Goal: Check status: Check status

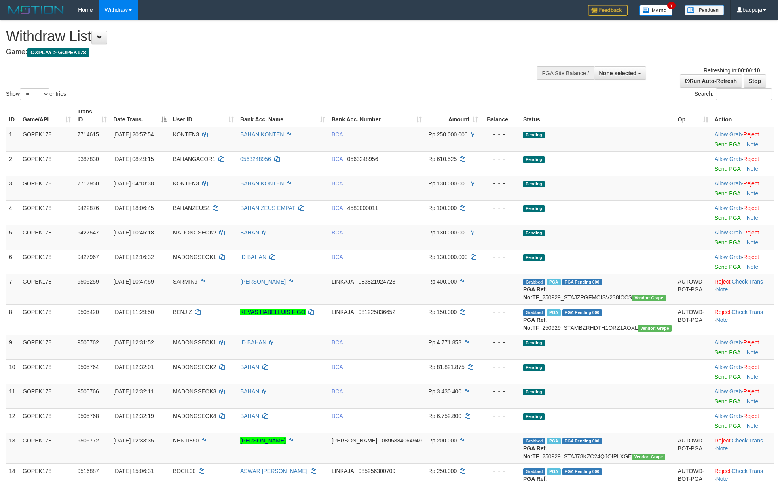
select select
select select "**"
select select
select select "**"
select select
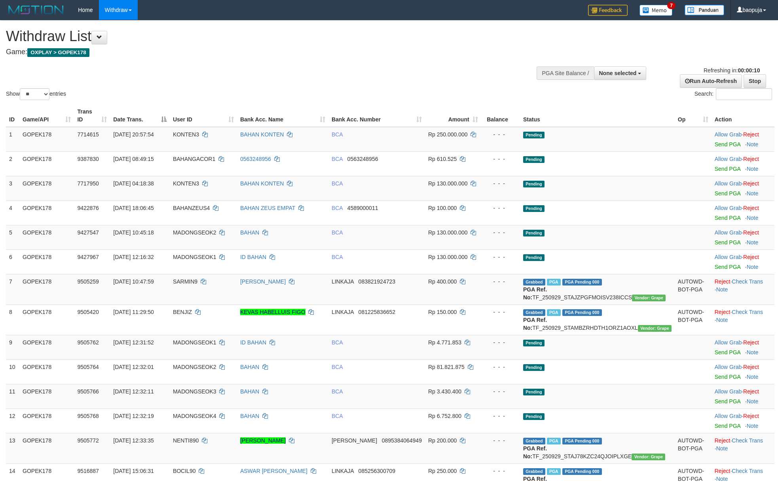
select select "**"
select select
select select "**"
select select
select select "**"
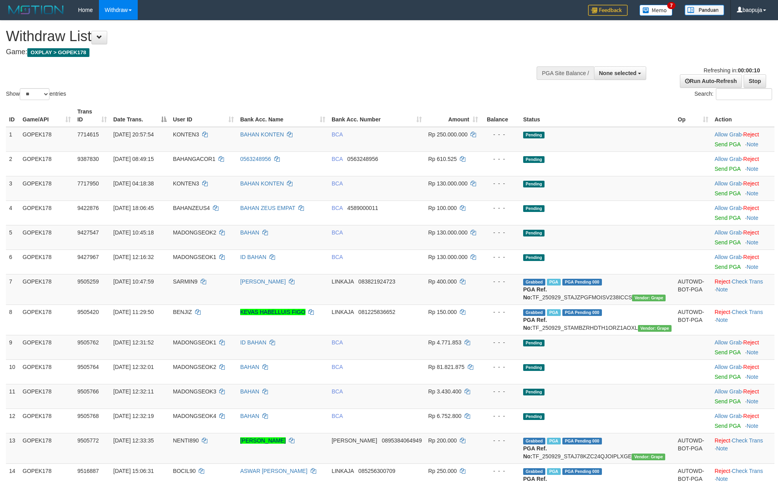
select select
select select "**"
select select
select select "**"
select select
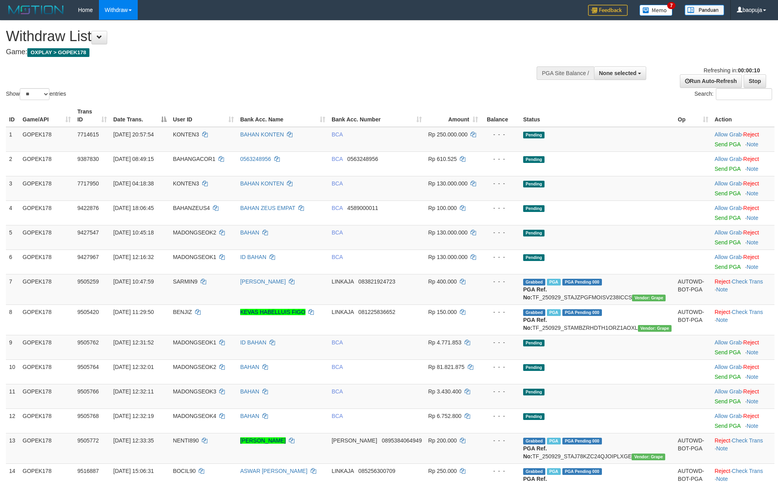
select select "**"
select select
select select "**"
select select
select select "**"
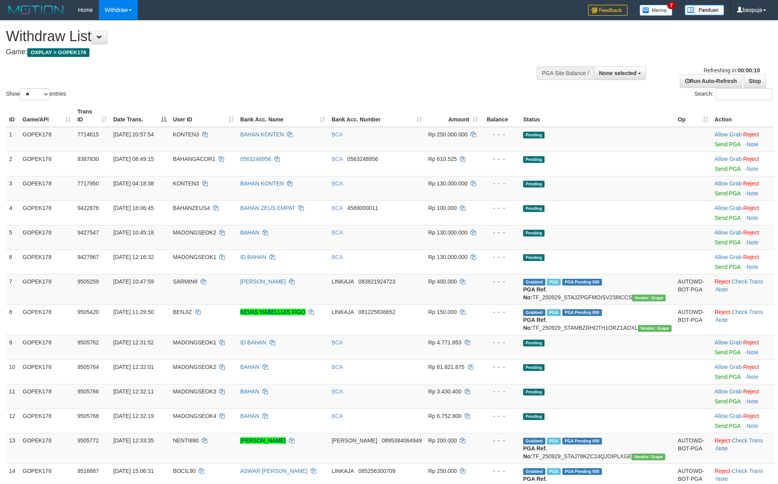
select select
select select "**"
select select
select select "**"
select select
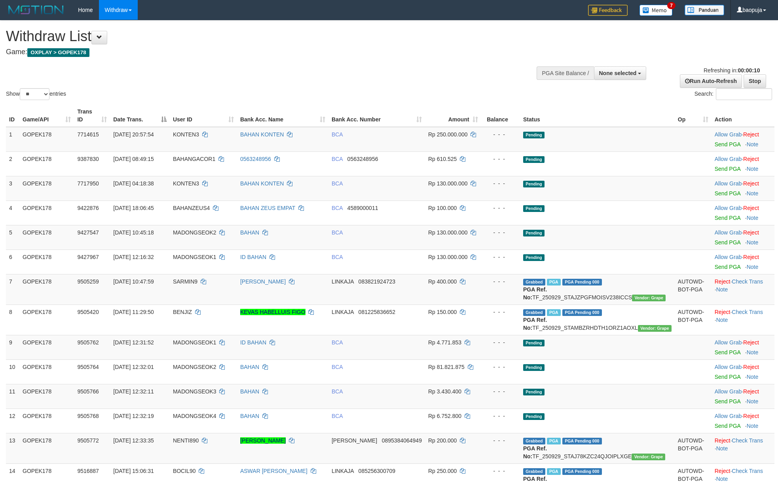
select select "**"
select select
select select "**"
select select
select select "**"
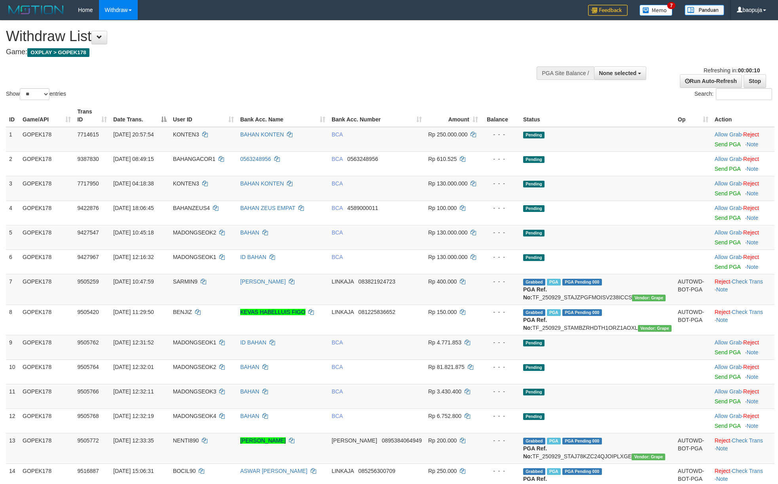
select select
select select "**"
select select
select select "**"
select select
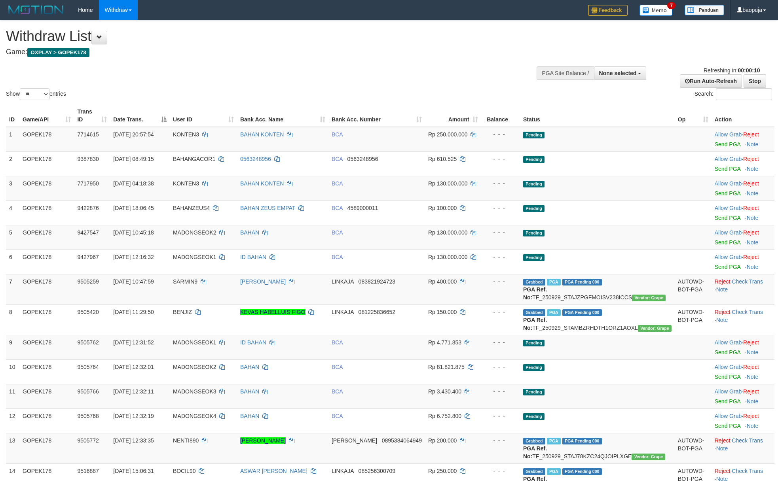
select select "**"
click at [130, 26] on link "WD Fetch" at bounding box center [130, 27] width 63 height 10
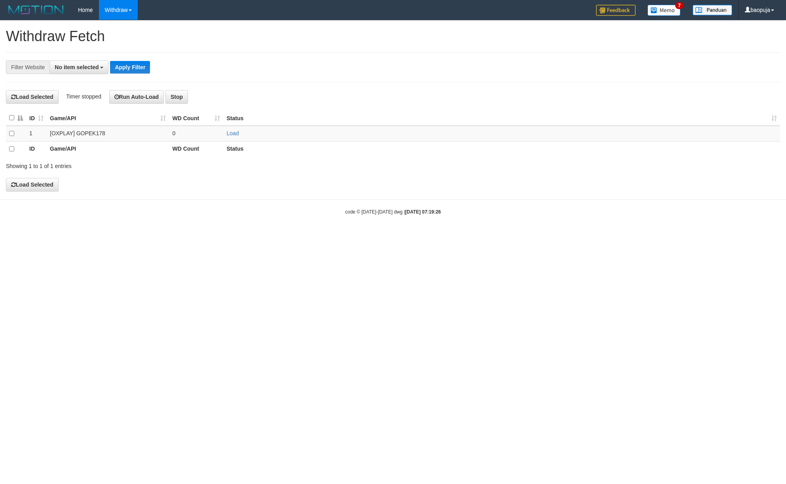
select select
click at [235, 132] on link "Load" at bounding box center [232, 133] width 12 height 6
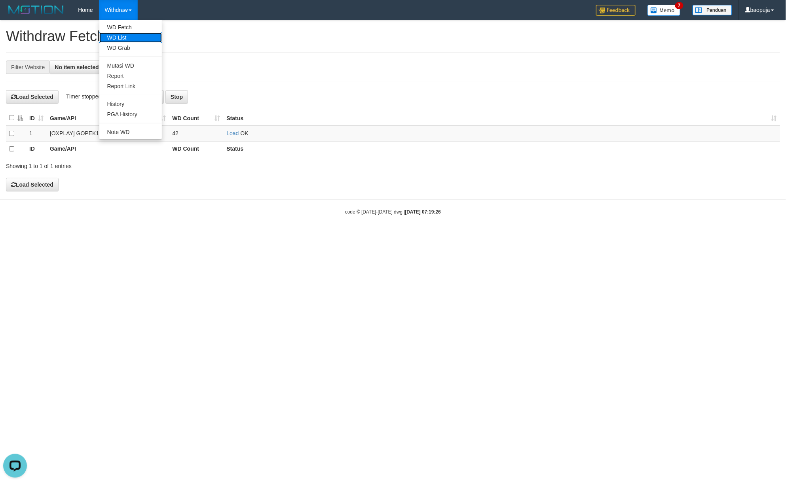
click at [126, 40] on link "WD List" at bounding box center [130, 37] width 63 height 10
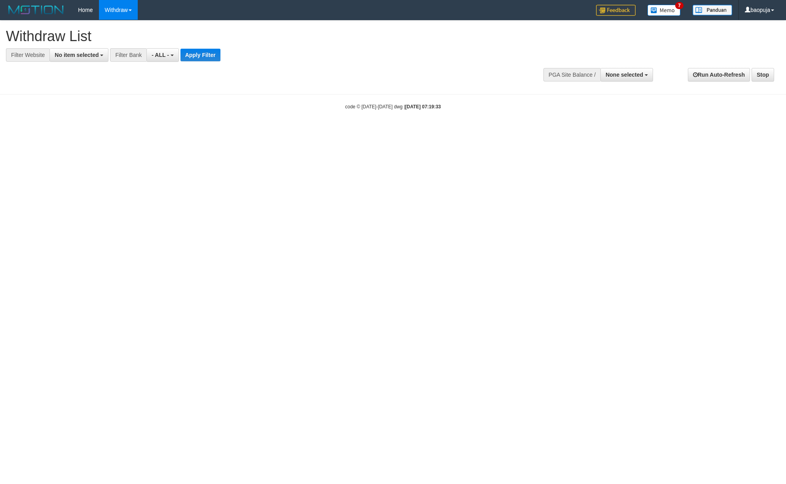
select select
click at [94, 57] on span "No item selected" at bounding box center [77, 55] width 44 height 6
click at [78, 86] on label "SELECT ALL" at bounding box center [76, 85] width 53 height 11
select select "***"
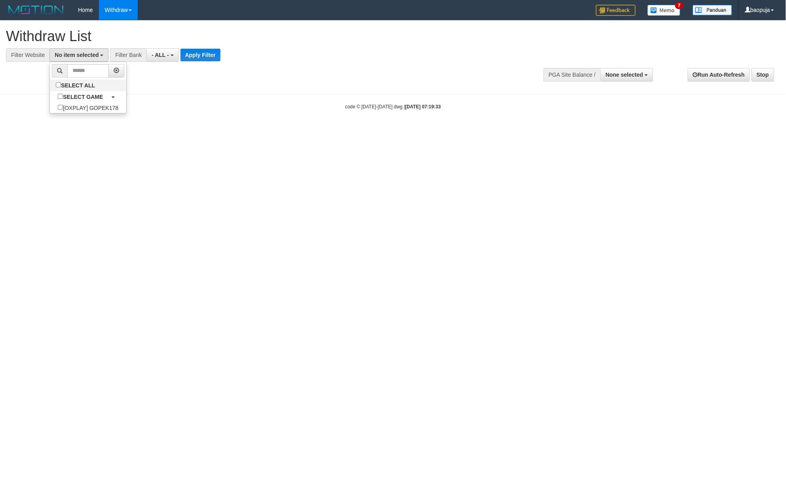
scroll to position [7, 0]
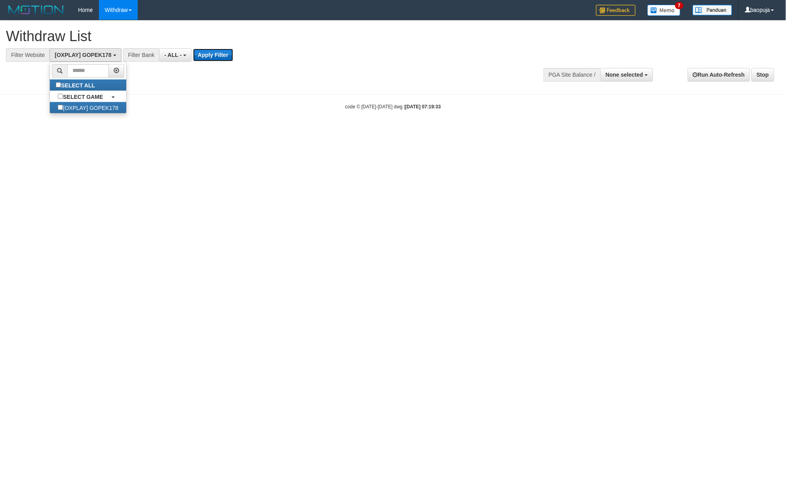
click at [210, 53] on button "Apply Filter" at bounding box center [213, 55] width 40 height 13
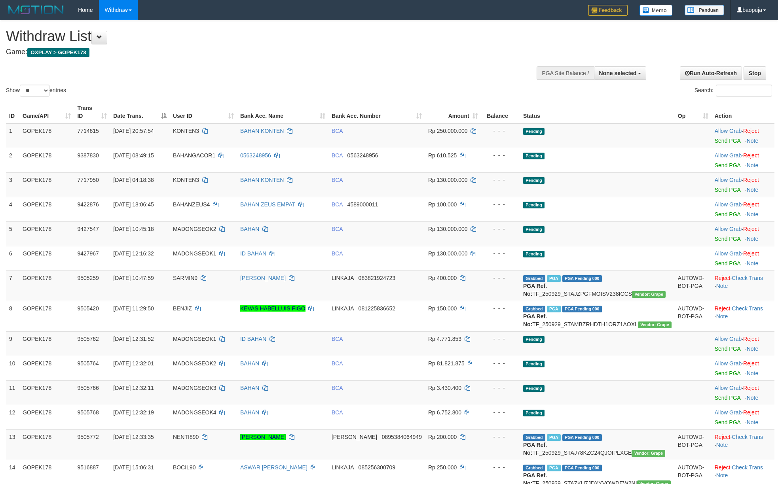
select select
select select "**"
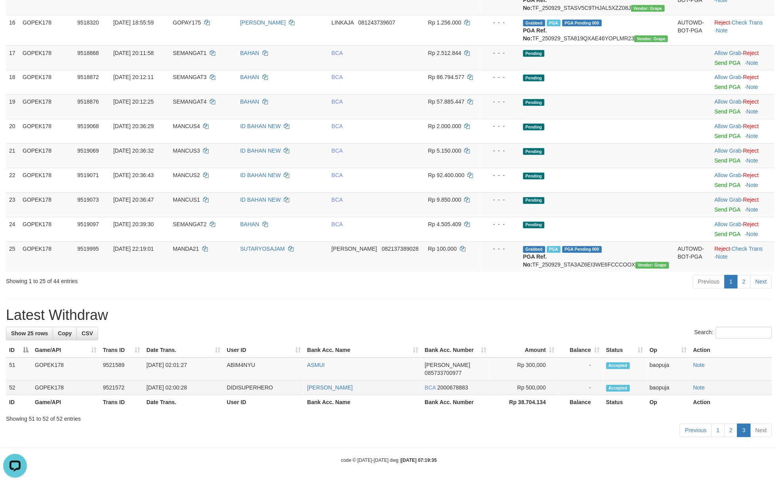
click at [541, 382] on td "Rp 500,000" at bounding box center [524, 388] width 68 height 15
copy td "500,000"
click at [399, 390] on td "ARIYANSAH BUDI PRATAMA" at bounding box center [363, 388] width 118 height 15
click at [399, 390] on td "[PERSON_NAME]" at bounding box center [363, 388] width 118 height 15
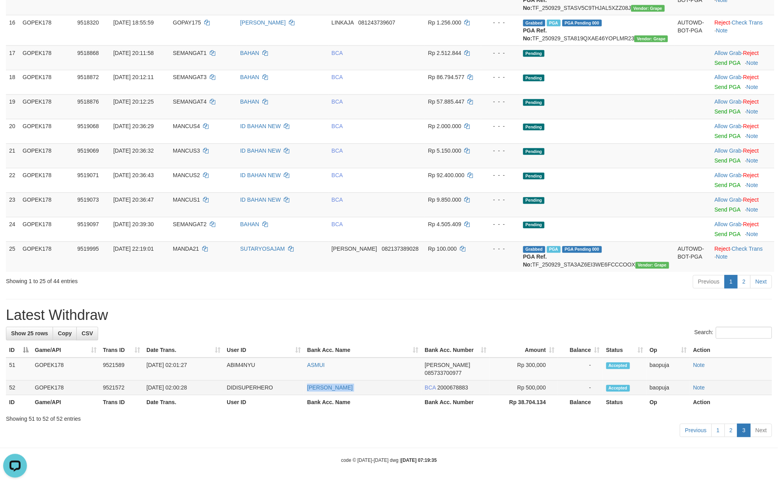
click at [399, 390] on td "[PERSON_NAME]" at bounding box center [363, 388] width 118 height 15
copy td "[PERSON_NAME]"
click at [252, 391] on td "DIDISUPERHERO" at bounding box center [264, 388] width 80 height 15
copy td "DIDISUPERHERO"
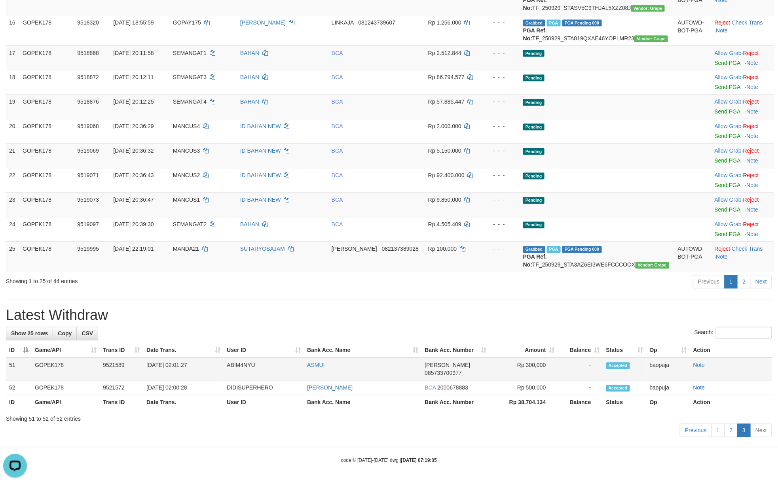
click at [365, 370] on td "ASMUI" at bounding box center [363, 369] width 118 height 23
copy td "ASMUI"
click at [238, 374] on td "ABIM4NYU" at bounding box center [264, 369] width 80 height 23
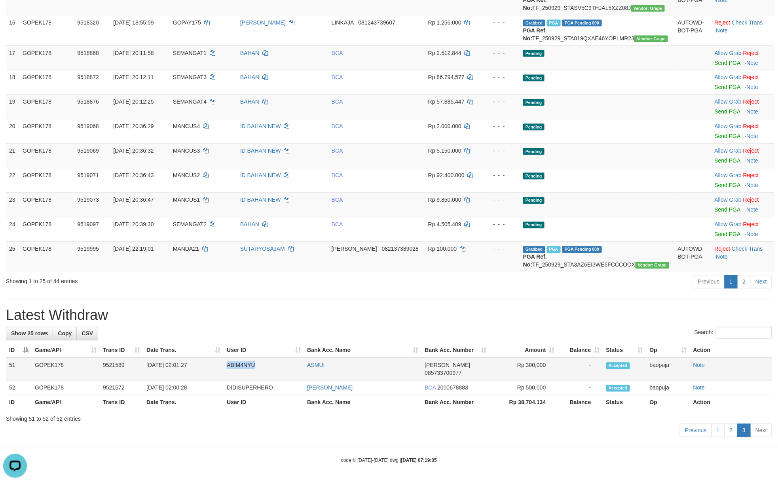
click at [238, 374] on td "ABIM4NYU" at bounding box center [264, 369] width 80 height 23
copy td "ABIM4NYU"
click at [730, 433] on link "2" at bounding box center [731, 430] width 13 height 13
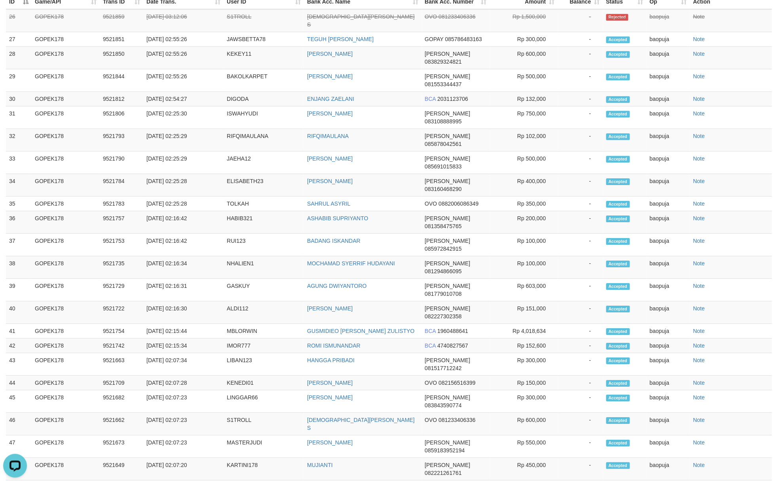
scroll to position [890, 0]
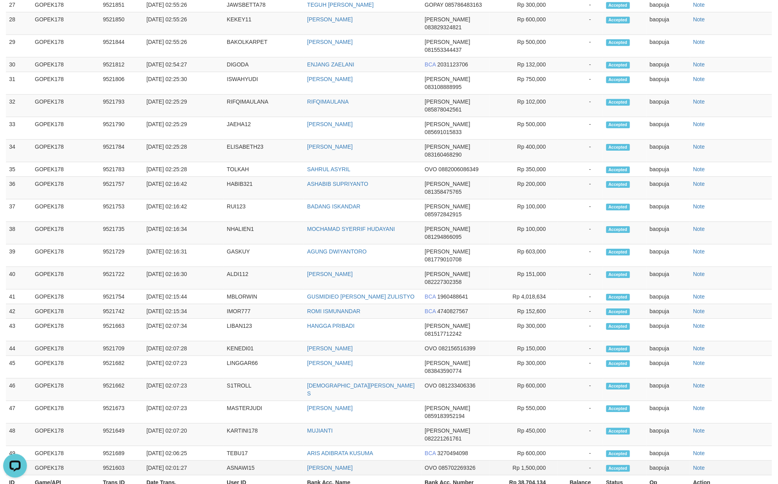
click at [539, 461] on td "Rp 1,500,000" at bounding box center [524, 468] width 68 height 15
copy td "1,500,000"
click at [382, 461] on td "ZAENAL ABIDIN" at bounding box center [363, 468] width 118 height 15
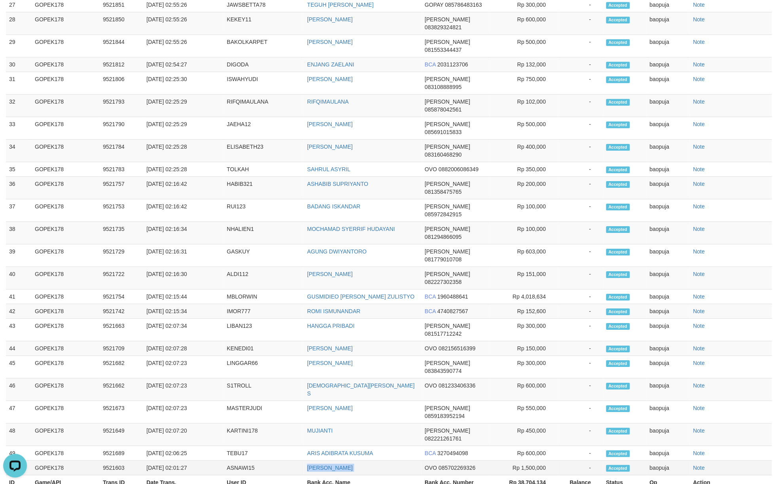
click at [382, 461] on td "ZAENAL ABIDIN" at bounding box center [363, 468] width 118 height 15
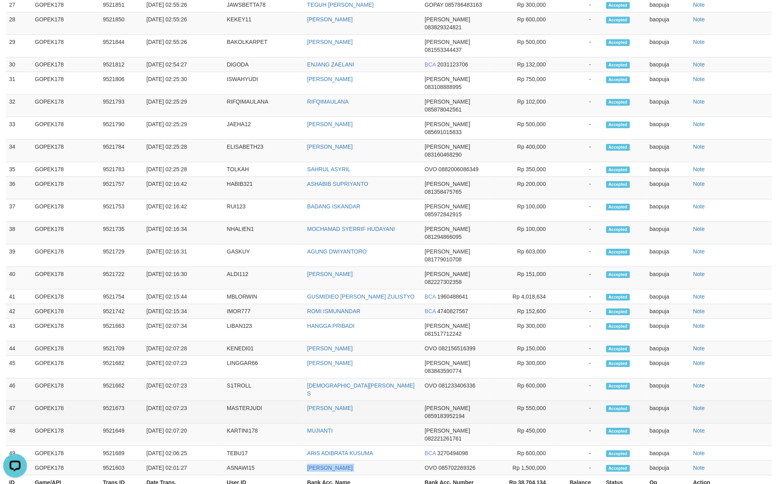
copy td "ZAENAL ABIDIN"
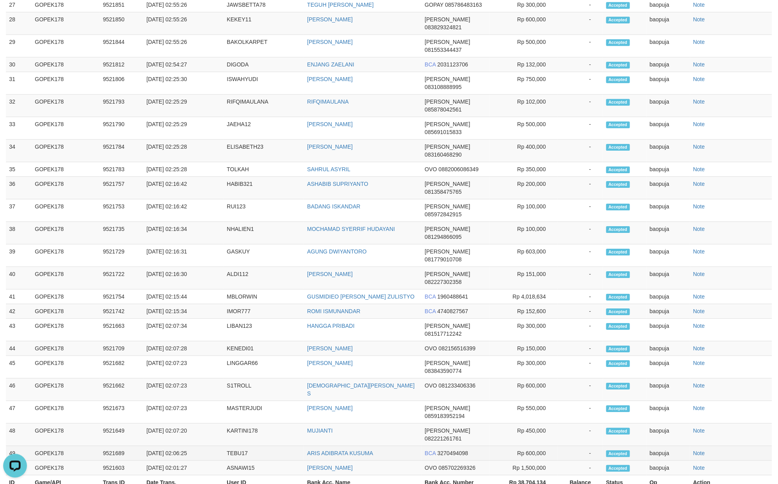
click at [238, 446] on td "TEBU17" at bounding box center [264, 453] width 80 height 15
click at [241, 461] on td "ASNAWI15" at bounding box center [264, 468] width 80 height 15
copy td "ASNAWI15"
click at [386, 446] on td "ARIS ADIBRATA KUSUMA" at bounding box center [363, 453] width 118 height 15
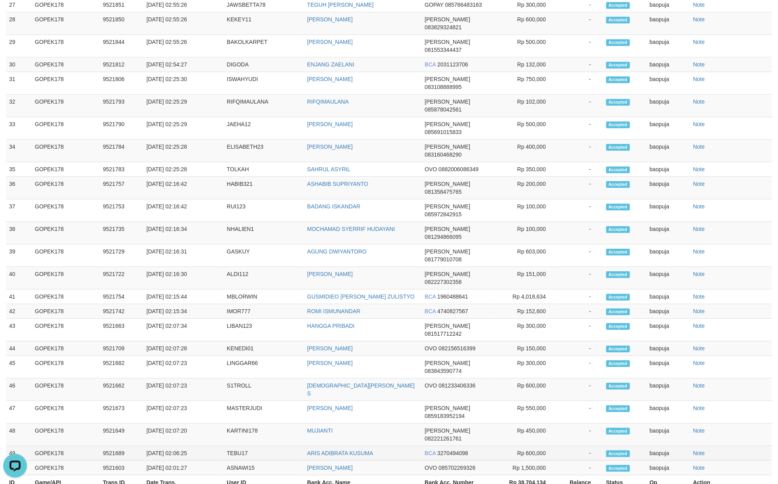
click at [386, 446] on td "ARIS ADIBRATA KUSUMA" at bounding box center [363, 453] width 118 height 15
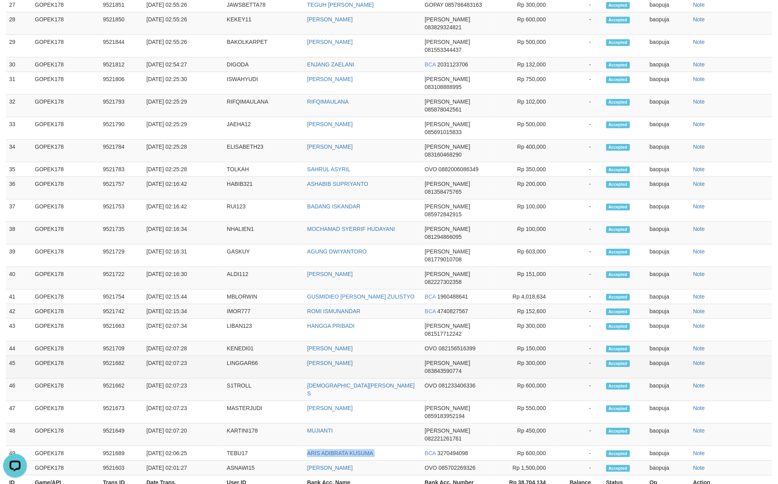
copy td "ARIS ADIBRATA KUSUMA"
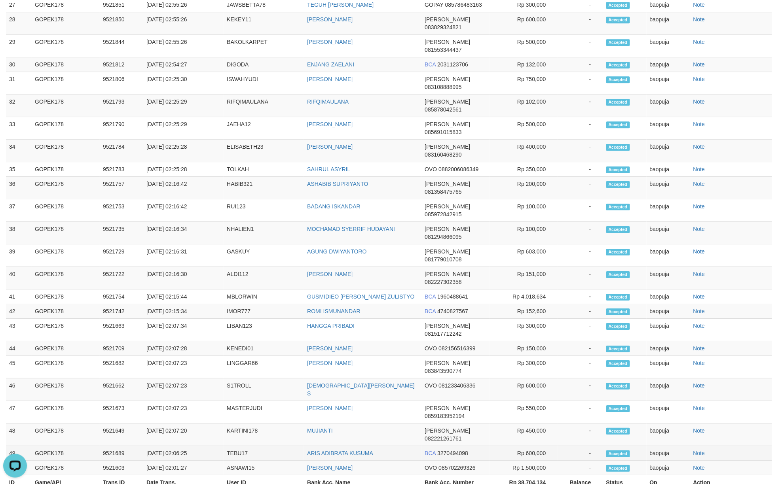
click at [230, 446] on td "TEBU17" at bounding box center [264, 453] width 80 height 15
copy td "TEBU17"
click at [376, 424] on td "MUJIANTI" at bounding box center [363, 435] width 118 height 23
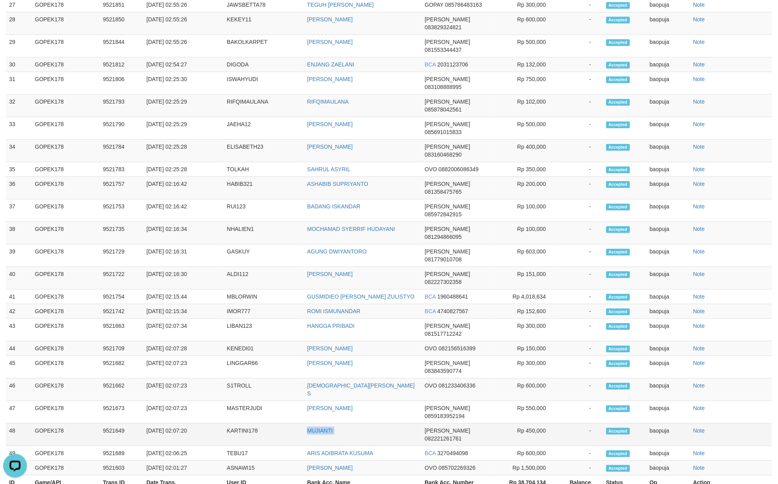
click at [376, 424] on td "MUJIANTI" at bounding box center [363, 435] width 118 height 23
click at [227, 424] on td "KARTINI178" at bounding box center [264, 435] width 80 height 23
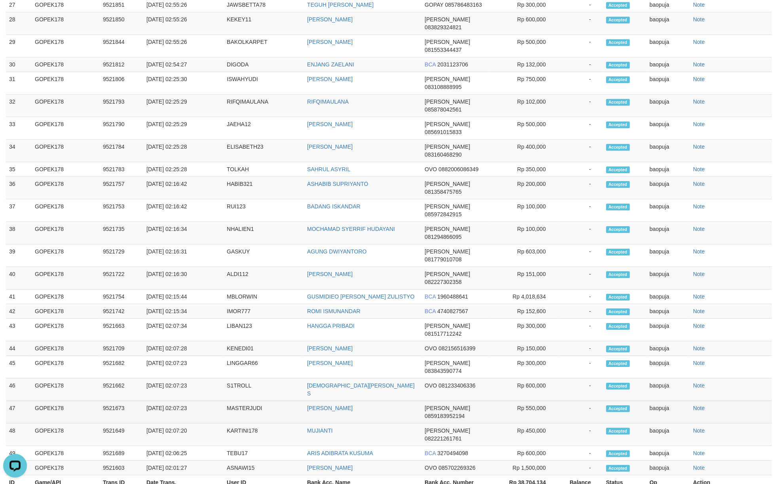
click at [389, 401] on td "MADHA BHAKTIAR" at bounding box center [363, 412] width 118 height 23
click at [236, 401] on td "MASTERJUDI" at bounding box center [264, 412] width 80 height 23
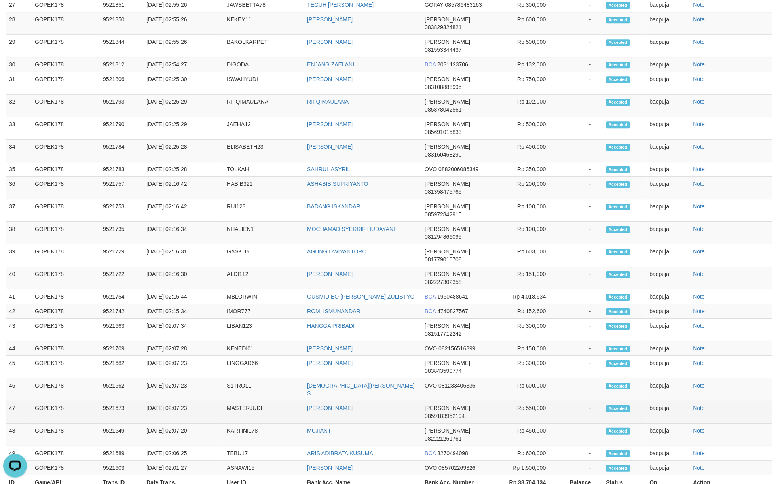
click at [399, 401] on td "MADHA BHAKTIAR" at bounding box center [363, 412] width 118 height 23
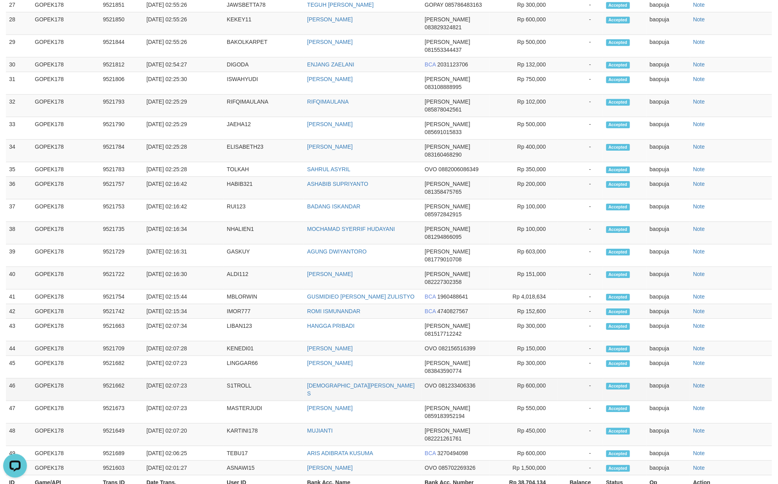
click at [399, 379] on td "MUHAMMAD BAGUS S" at bounding box center [363, 390] width 118 height 23
click at [241, 379] on td "S1TROLL" at bounding box center [264, 390] width 80 height 23
click at [240, 379] on td "S1TROLL" at bounding box center [264, 390] width 80 height 23
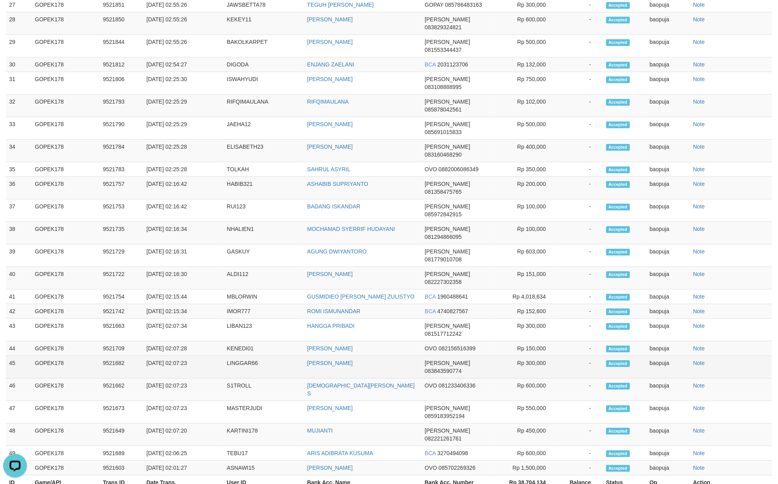
click at [389, 356] on td "ARYA MAULANA" at bounding box center [363, 367] width 118 height 23
click at [246, 356] on td "LINGGAR66" at bounding box center [264, 367] width 80 height 23
click at [249, 356] on td "LINGGAR66" at bounding box center [264, 367] width 80 height 23
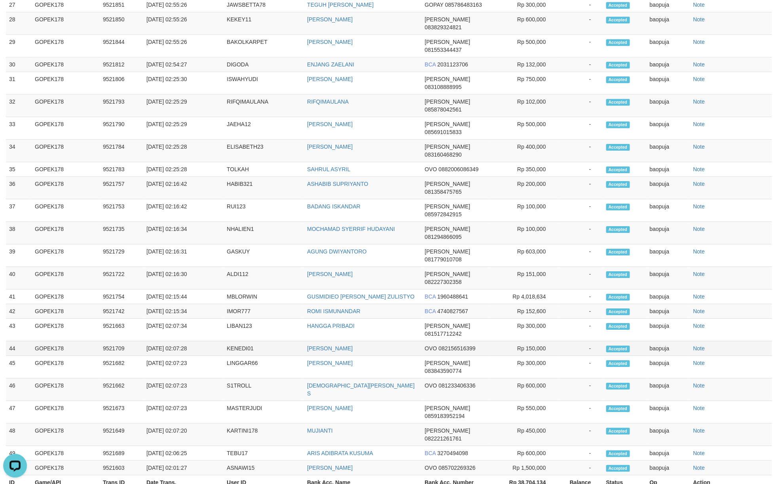
click at [385, 342] on td "KENEDI SAPUTRA" at bounding box center [363, 349] width 118 height 15
drag, startPoint x: 385, startPoint y: 298, endPoint x: 419, endPoint y: 298, distance: 33.6
click at [386, 342] on td "KENEDI SAPUTRA" at bounding box center [363, 349] width 118 height 15
click at [241, 342] on td "KENEDI01" at bounding box center [264, 349] width 80 height 15
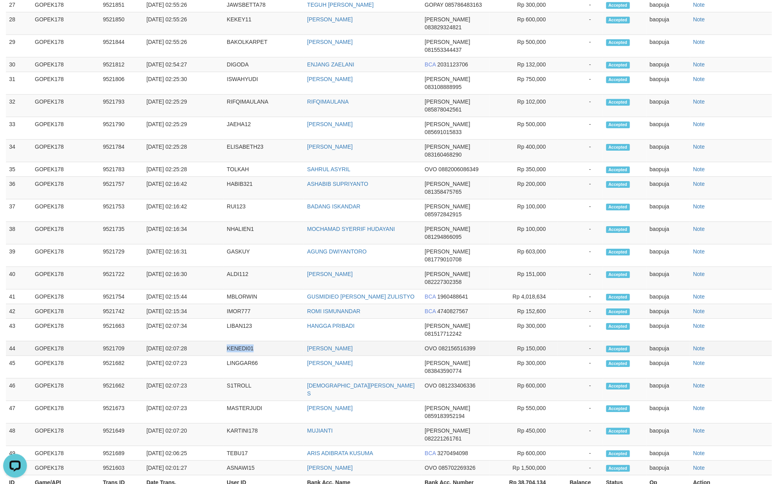
click at [241, 342] on td "KENEDI01" at bounding box center [264, 349] width 80 height 15
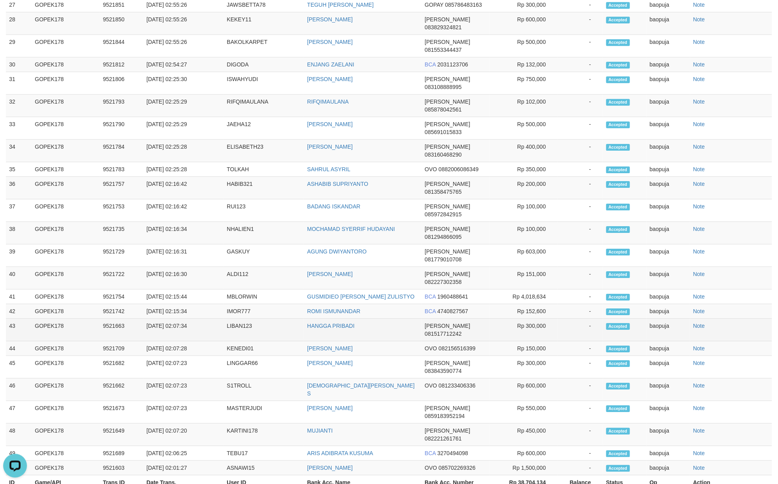
click at [363, 319] on td "HANGGA PRIBADI" at bounding box center [363, 330] width 118 height 23
click at [230, 319] on td "LIBAN123" at bounding box center [264, 330] width 80 height 23
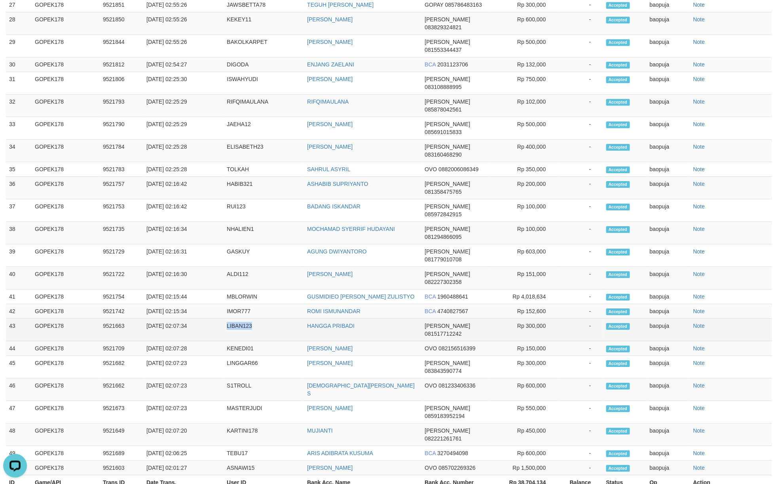
click at [230, 319] on td "LIBAN123" at bounding box center [264, 330] width 80 height 23
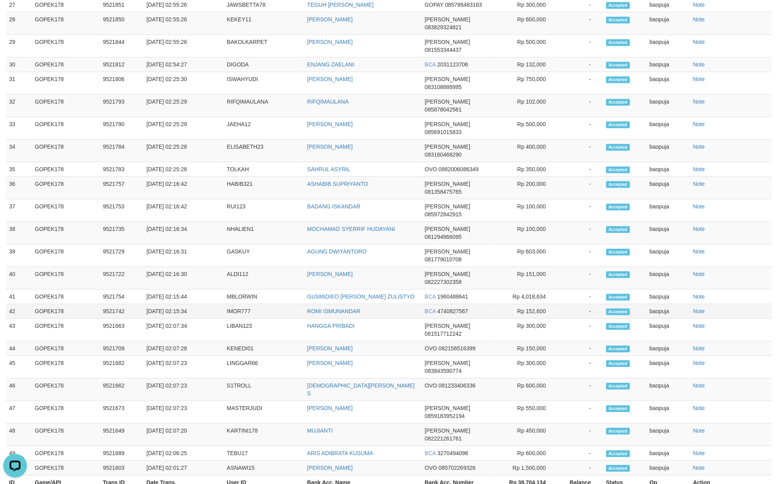
click at [382, 304] on td "ROMI ISMUNANDAR" at bounding box center [363, 311] width 118 height 15
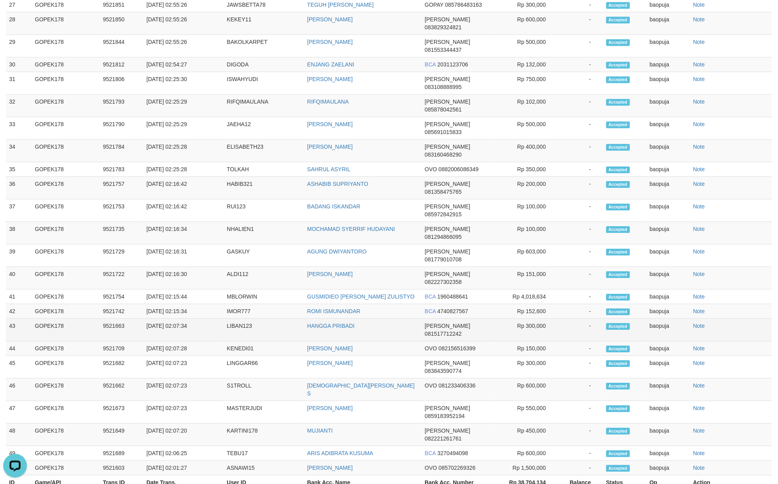
click at [230, 319] on td "LIBAN123" at bounding box center [264, 330] width 80 height 23
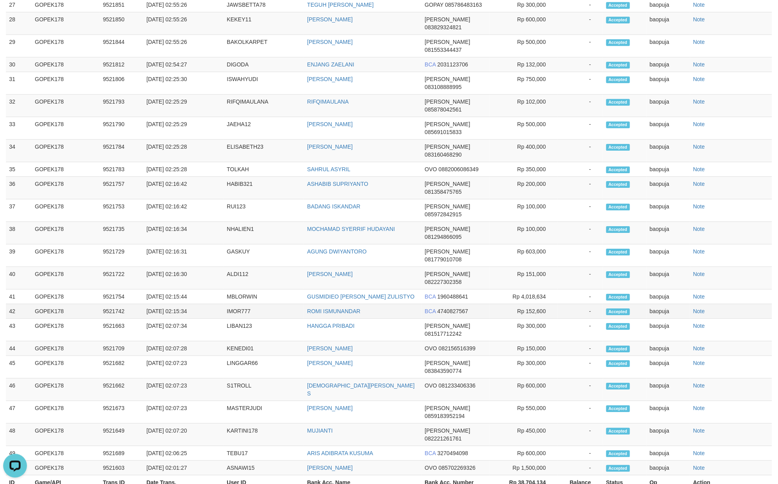
click at [231, 304] on td "IMOR777" at bounding box center [264, 311] width 80 height 15
click at [405, 290] on td "GUSMIDIEO HARRY ZULISTYO" at bounding box center [363, 297] width 118 height 15
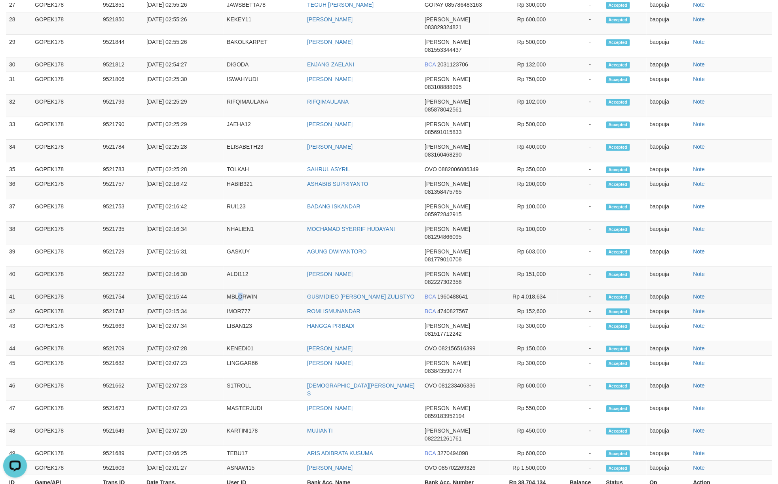
click at [240, 290] on td "MBLORWIN" at bounding box center [264, 297] width 80 height 15
click at [246, 290] on td "MBLORWIN" at bounding box center [264, 297] width 80 height 15
click at [390, 267] on td "DIANA" at bounding box center [363, 278] width 118 height 23
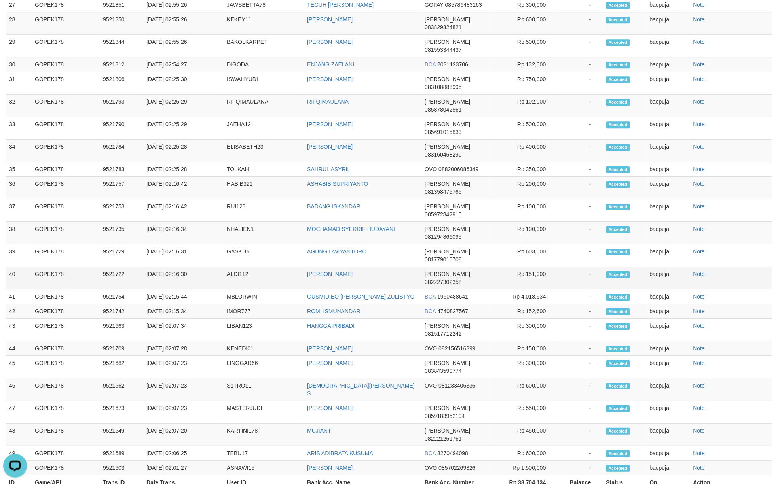
click at [390, 267] on td "DIANA" at bounding box center [363, 278] width 118 height 23
click at [235, 267] on td "ALDI112" at bounding box center [264, 278] width 80 height 23
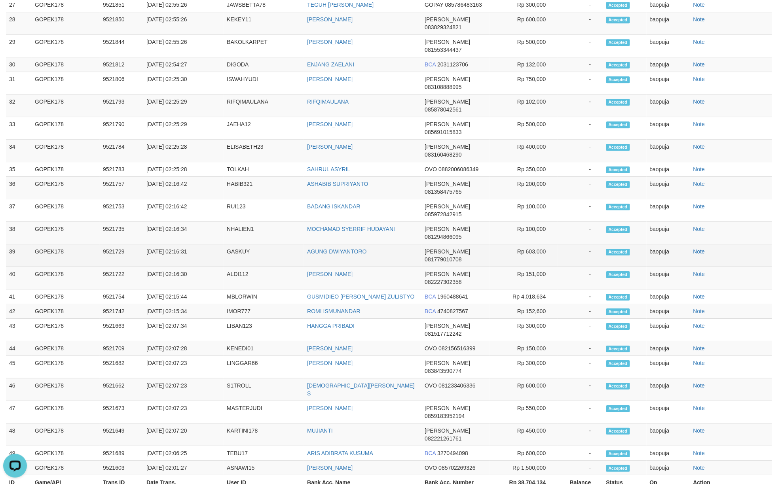
click at [409, 245] on td "AGUNG DWIYANTORO" at bounding box center [363, 256] width 118 height 23
click at [241, 245] on td "GASKUY" at bounding box center [264, 256] width 80 height 23
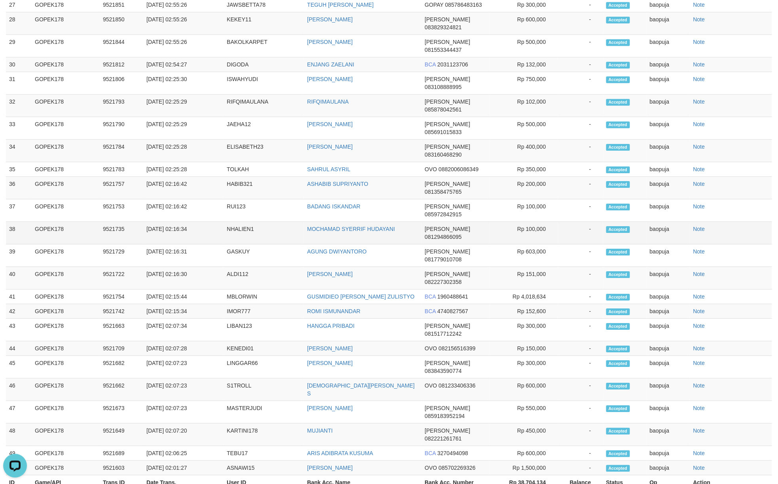
click at [404, 222] on td "MOCHAMAD SYERRIF HUDAYANI" at bounding box center [363, 233] width 118 height 23
click at [233, 222] on td "NHALIEN1" at bounding box center [264, 233] width 80 height 23
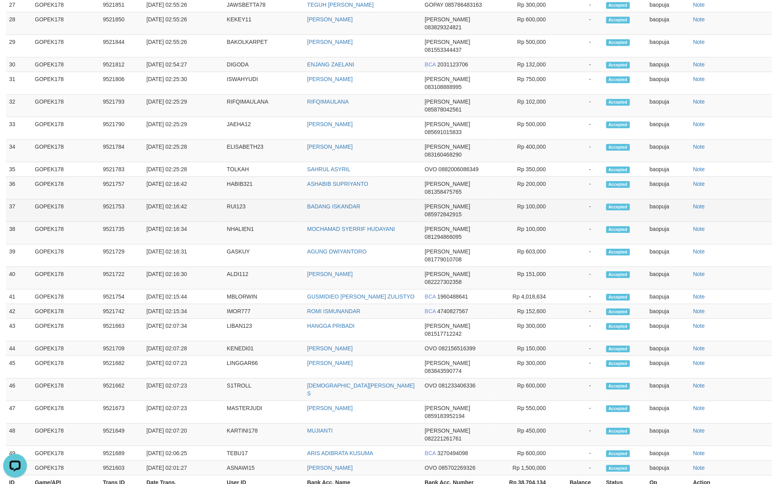
click at [395, 199] on td "BADANG ISKANDAR" at bounding box center [363, 210] width 118 height 23
click at [235, 199] on td "RUI123" at bounding box center [264, 210] width 80 height 23
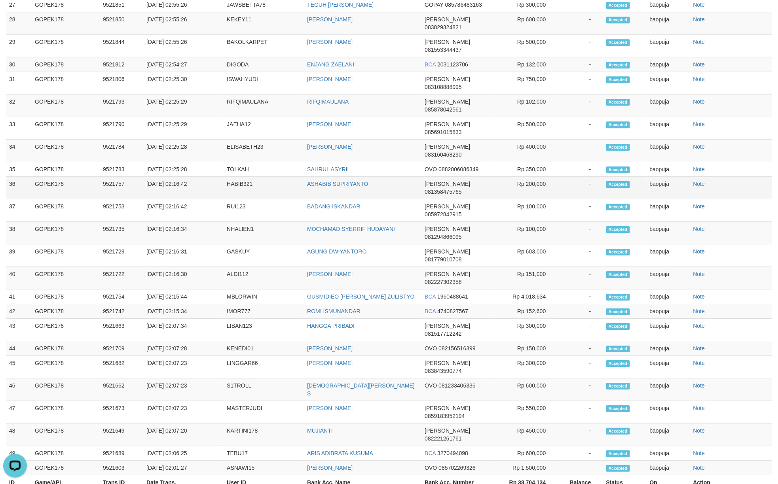
click at [386, 182] on td "ASHABIB SUPRIYANTO" at bounding box center [363, 188] width 118 height 23
click at [224, 182] on td "HABIB321" at bounding box center [264, 188] width 80 height 23
click at [225, 182] on td "HABIB321" at bounding box center [264, 188] width 80 height 23
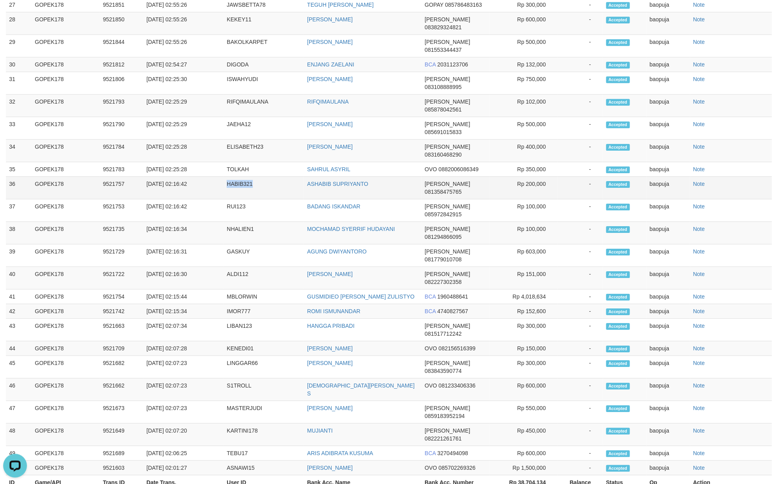
click at [225, 182] on td "HABIB321" at bounding box center [264, 188] width 80 height 23
click at [358, 165] on td "SAHRUL ASYRIL" at bounding box center [363, 169] width 118 height 15
click at [241, 163] on td "TOLKAH" at bounding box center [264, 169] width 80 height 15
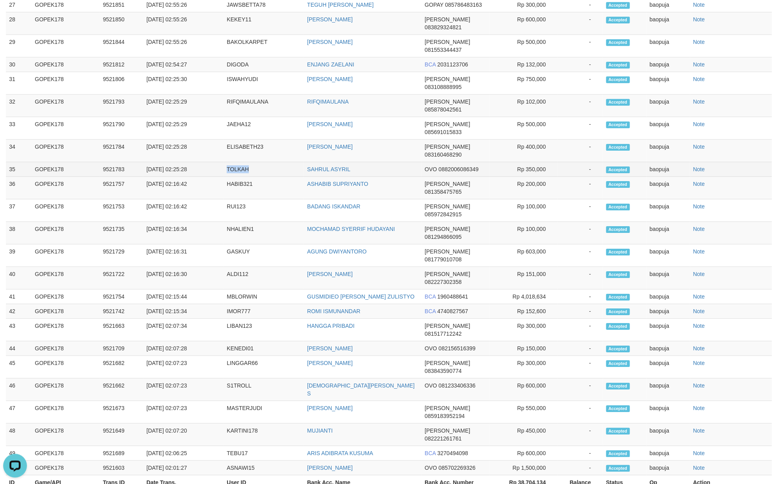
click at [241, 163] on td "TOLKAH" at bounding box center [264, 169] width 80 height 15
click at [378, 154] on td "M SAEKHUDIN" at bounding box center [363, 151] width 118 height 23
click at [240, 146] on td "ELISABETH23" at bounding box center [264, 151] width 80 height 23
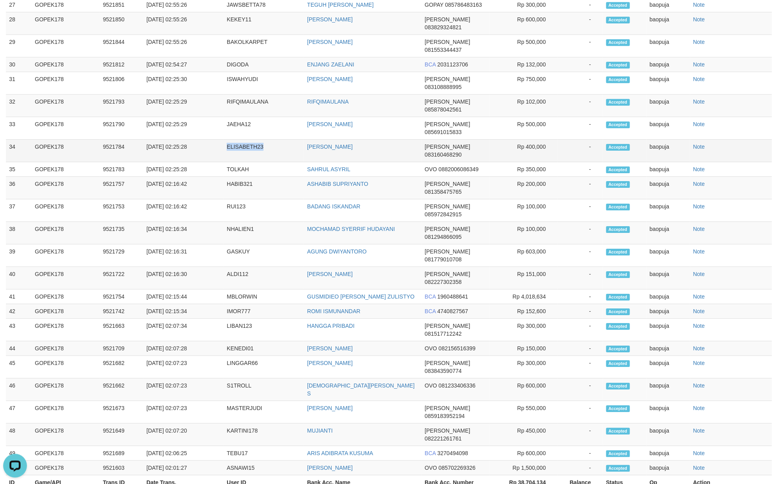
click at [240, 146] on td "ELISABETH23" at bounding box center [264, 151] width 80 height 23
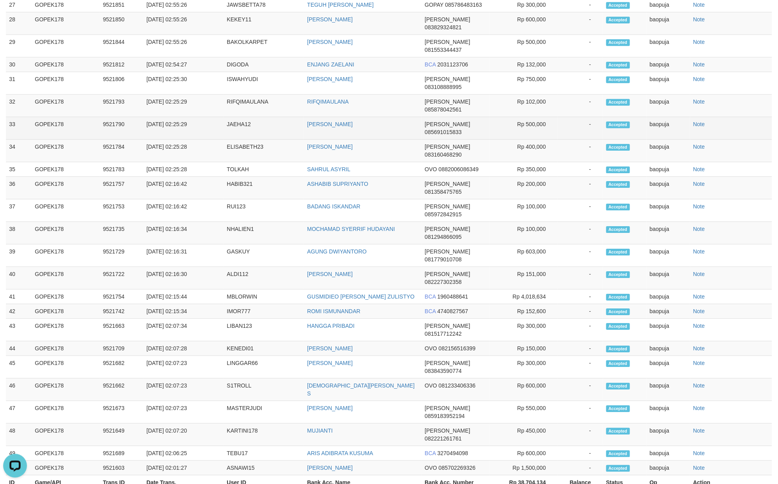
click at [376, 138] on td "SENDI JULIANA" at bounding box center [363, 128] width 118 height 23
click at [226, 133] on td "JAEHA12" at bounding box center [264, 128] width 80 height 23
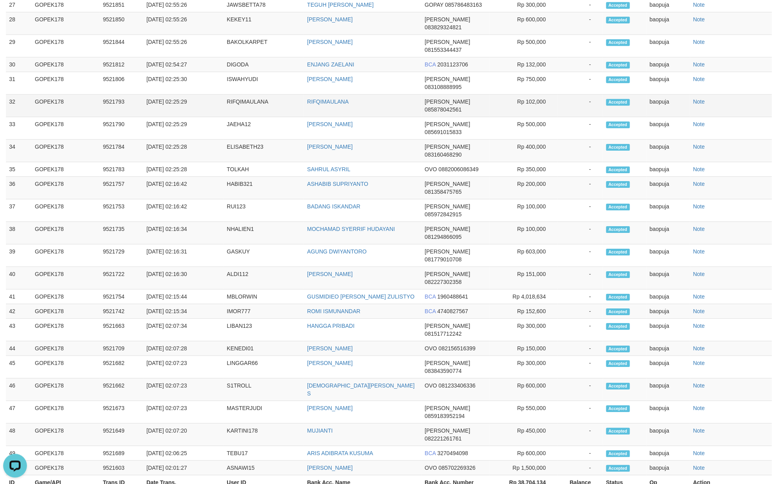
click at [373, 117] on td "RIFQIMAULANA" at bounding box center [363, 106] width 118 height 23
click at [236, 117] on td "RIFQIMAULANA" at bounding box center [264, 106] width 80 height 23
click at [235, 117] on td "RIFQIMAULANA" at bounding box center [264, 106] width 80 height 23
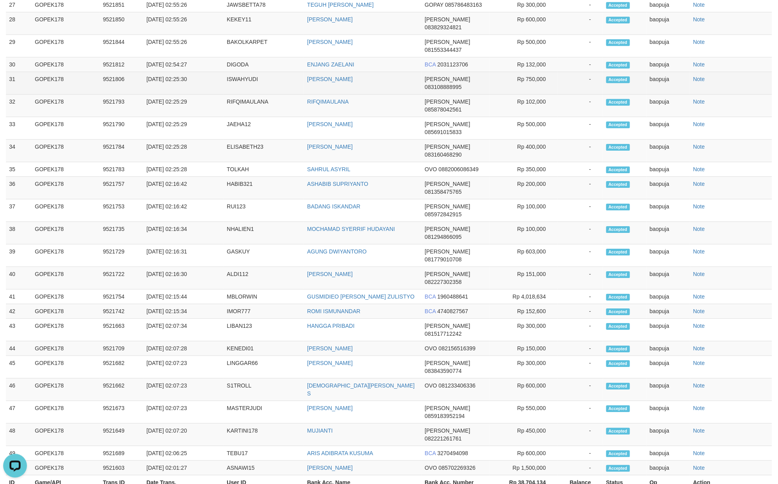
click at [371, 95] on td "EDI ISWAHYUDI" at bounding box center [363, 83] width 118 height 23
click at [234, 95] on td "ISWAHYUDI" at bounding box center [264, 83] width 80 height 23
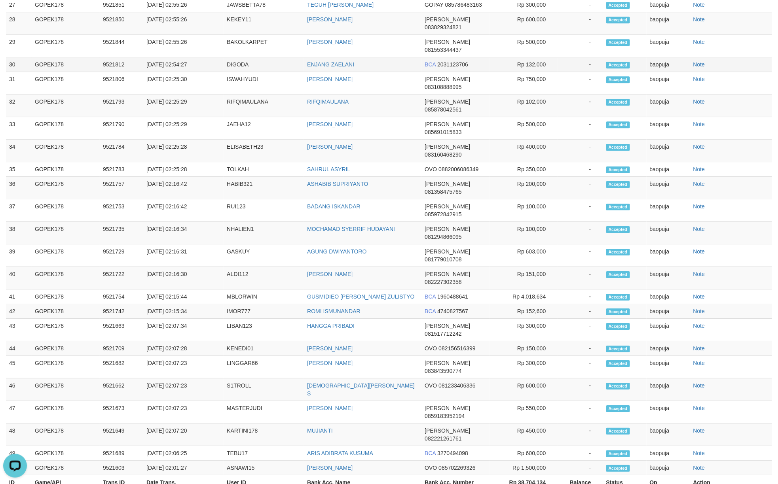
click at [389, 72] on td "ENJANG ZAELANI" at bounding box center [363, 64] width 118 height 15
click at [240, 72] on td "DIGODA" at bounding box center [264, 64] width 80 height 15
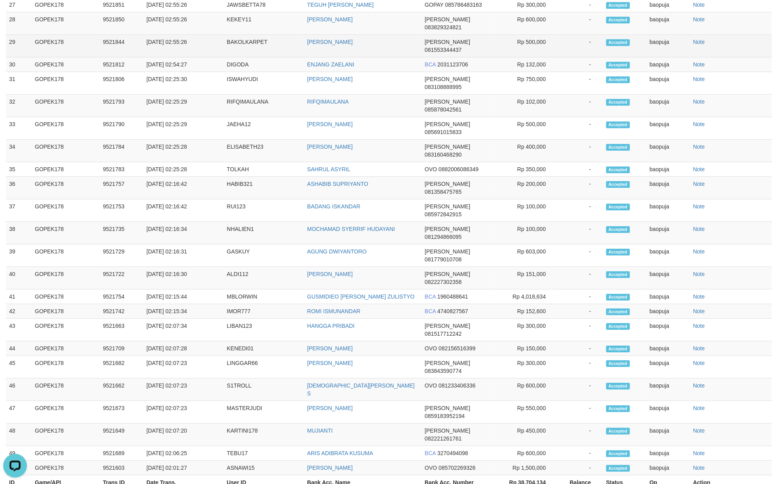
click at [386, 57] on td "MOH RIZAL" at bounding box center [363, 46] width 118 height 23
drag, startPoint x: 384, startPoint y: 77, endPoint x: 520, endPoint y: 127, distance: 145.1
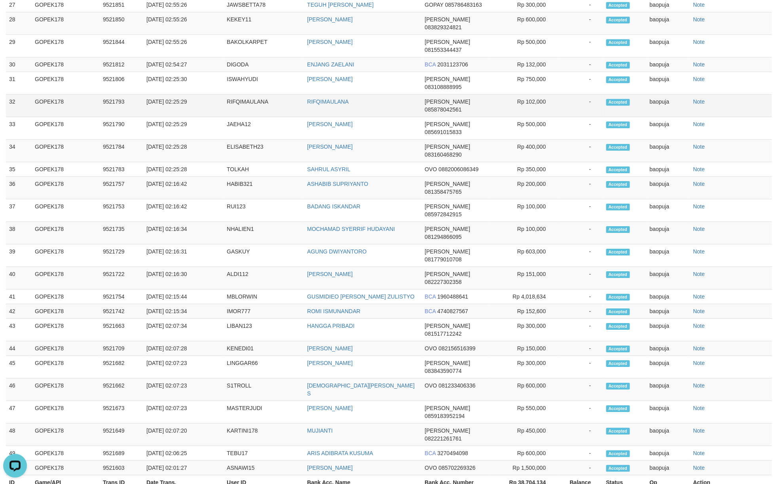
click at [384, 57] on td "MOH RIZAL" at bounding box center [363, 46] width 118 height 23
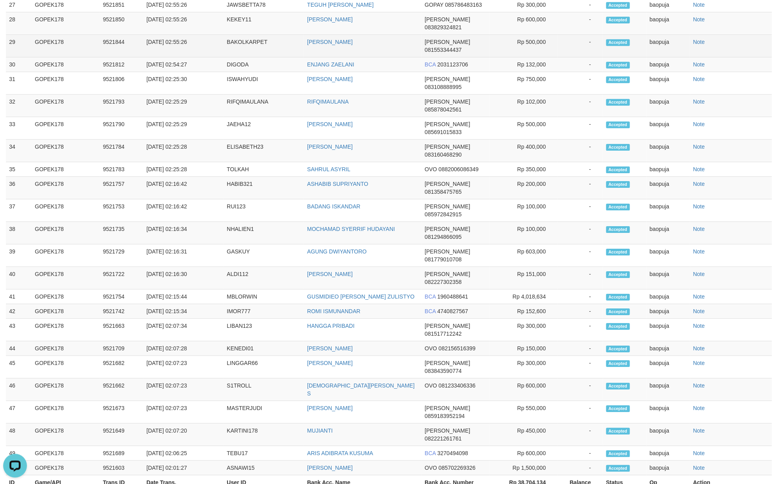
click at [377, 57] on td "MOH RIZAL" at bounding box center [363, 46] width 118 height 23
click at [245, 57] on td "BAKOLKARPET" at bounding box center [264, 46] width 80 height 23
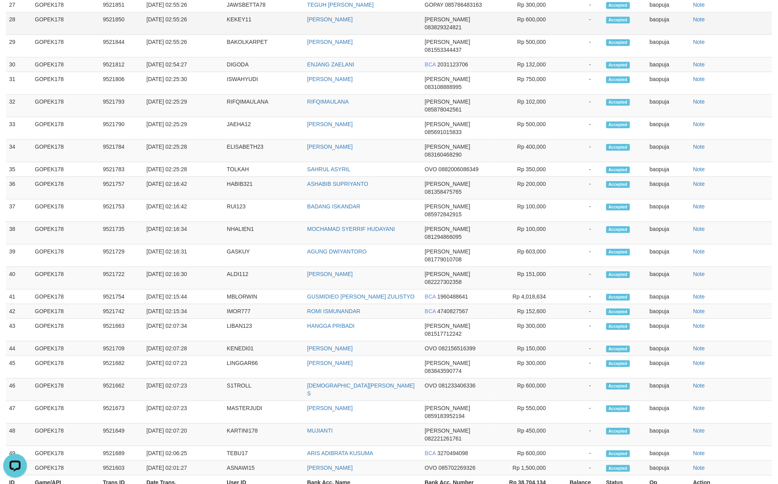
click at [357, 35] on td "PAHRU ROZI" at bounding box center [363, 23] width 118 height 23
click at [239, 35] on td "KEKEY11" at bounding box center [264, 23] width 80 height 23
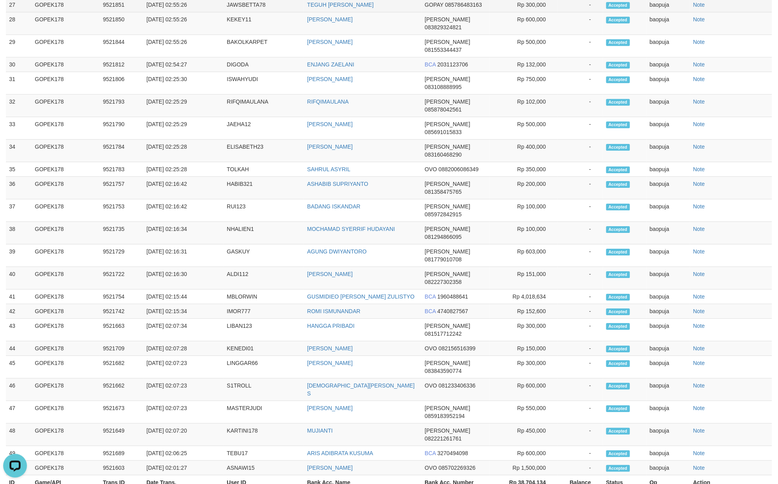
click at [389, 12] on td "TEGUH HIDAYAT TULLOH" at bounding box center [363, 5] width 118 height 15
click at [242, 12] on td "JAWSBETTA78" at bounding box center [264, 5] width 80 height 15
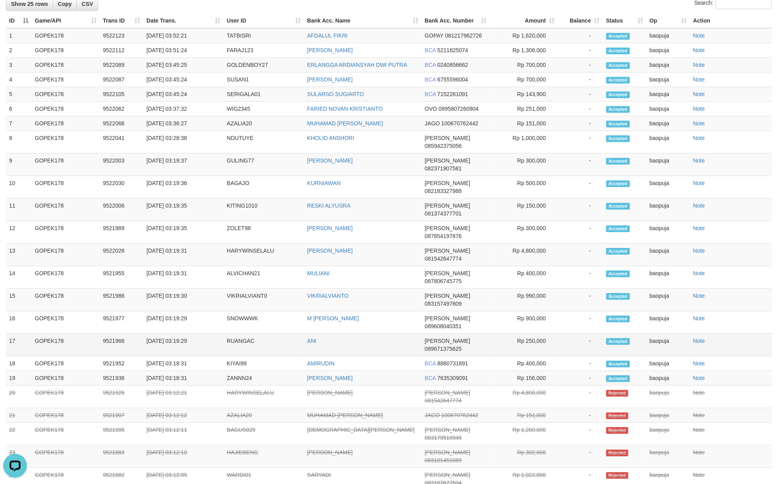
scroll to position [802, 0]
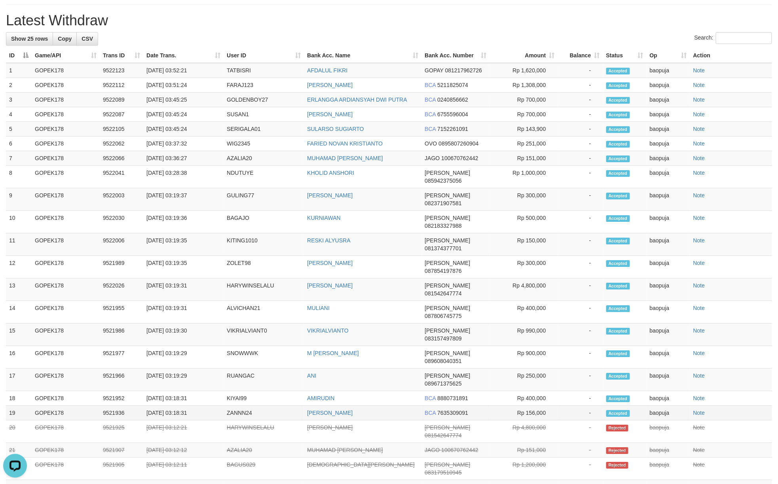
click at [536, 406] on td "Rp 156,000" at bounding box center [524, 413] width 68 height 15
click at [378, 406] on td "ARIF FAUZAN" at bounding box center [363, 413] width 118 height 15
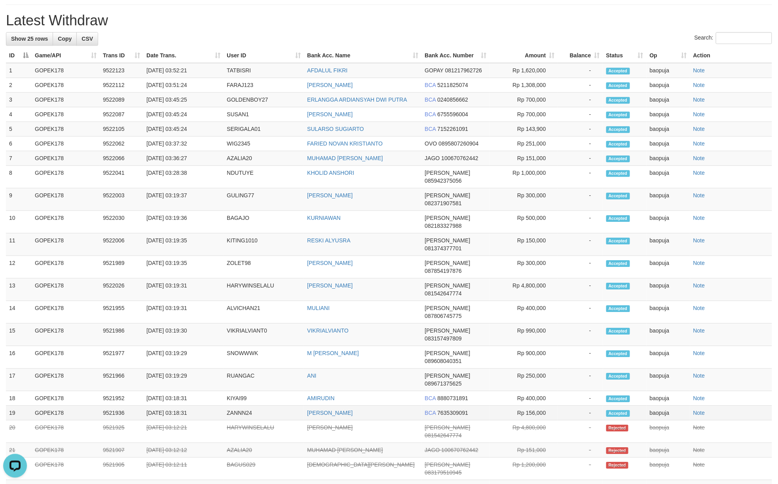
click at [224, 406] on td "ZANNN24" at bounding box center [264, 413] width 80 height 15
click at [365, 391] on td "AMIRUDIN" at bounding box center [363, 398] width 118 height 15
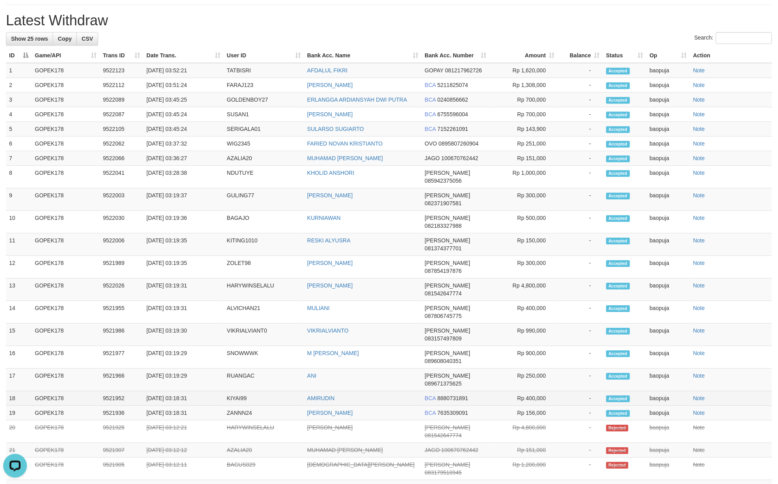
click at [245, 391] on td "KIYAI99" at bounding box center [264, 398] width 80 height 15
drag, startPoint x: 245, startPoint y: 371, endPoint x: 300, endPoint y: 353, distance: 57.7
click at [249, 391] on td "KIYAI99" at bounding box center [264, 398] width 80 height 15
click at [338, 369] on td "ANI" at bounding box center [363, 380] width 118 height 23
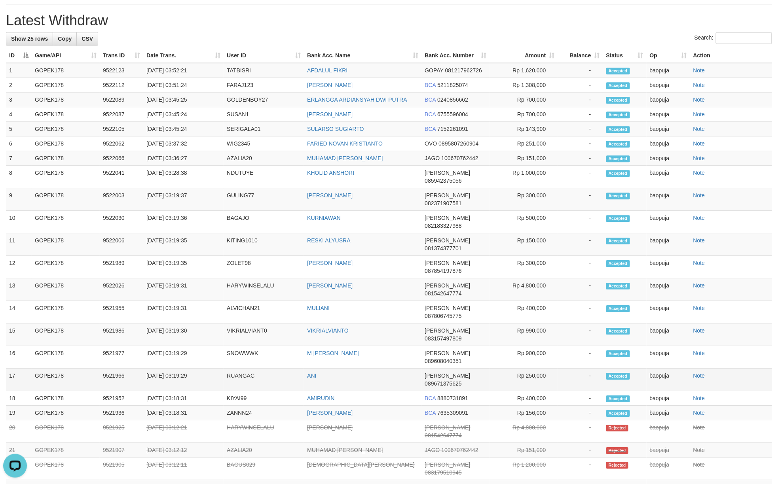
click at [338, 369] on td "ANI" at bounding box center [363, 380] width 118 height 23
click at [243, 369] on td "RUANGAC" at bounding box center [264, 380] width 80 height 23
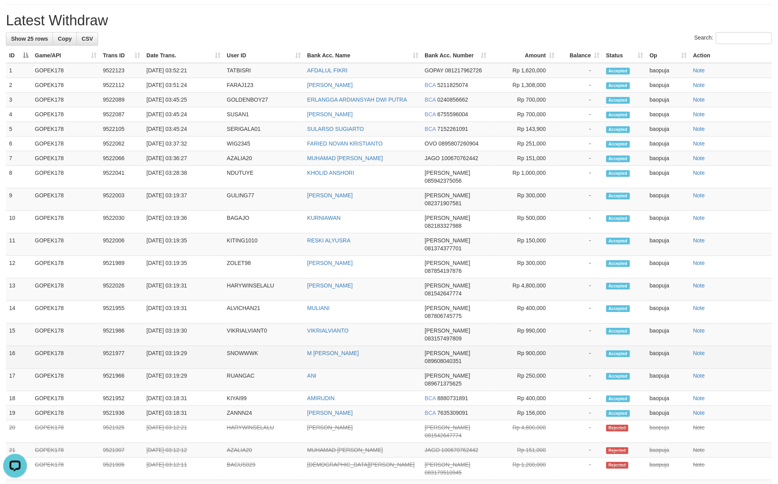
click at [367, 346] on td "M ZAKI AIDIL ARRAFFI" at bounding box center [363, 357] width 118 height 23
click at [249, 346] on td "SNOWWWK" at bounding box center [264, 357] width 80 height 23
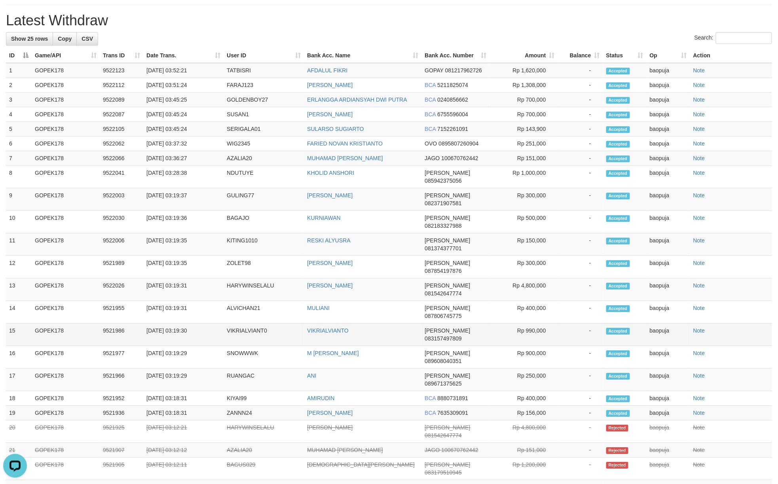
click at [379, 325] on td "VIKRIALVIANTO" at bounding box center [363, 335] width 118 height 23
drag, startPoint x: 379, startPoint y: 325, endPoint x: 452, endPoint y: 327, distance: 72.9
click at [380, 325] on td "VIKRIALVIANTO" at bounding box center [363, 335] width 118 height 23
click at [243, 331] on td "VIKRIALVIANT0" at bounding box center [264, 335] width 80 height 23
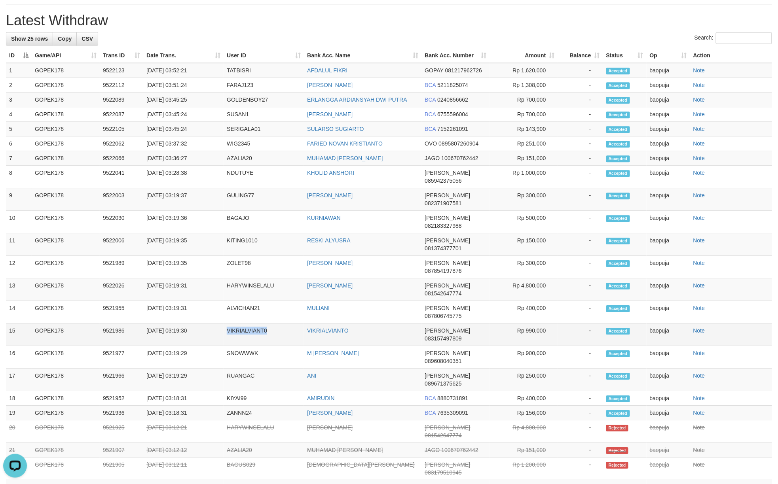
click at [243, 331] on td "VIKRIALVIANT0" at bounding box center [264, 335] width 80 height 23
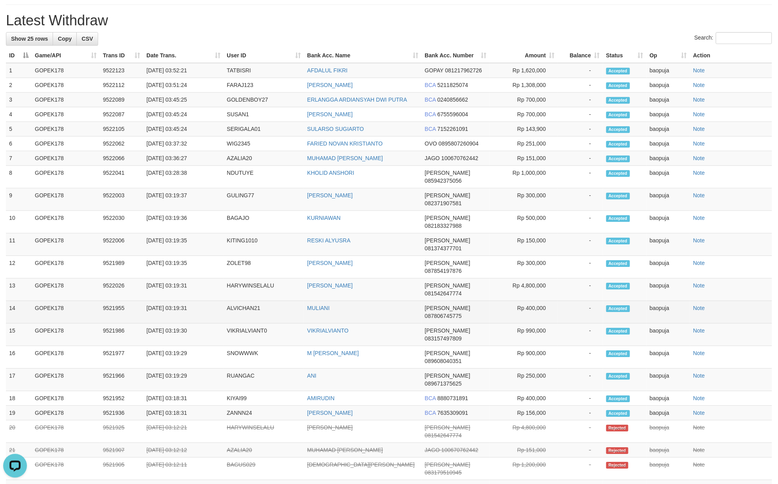
click at [376, 310] on td "MULIANI" at bounding box center [363, 312] width 118 height 23
click at [241, 313] on td "ALVICHAN21" at bounding box center [264, 312] width 80 height 23
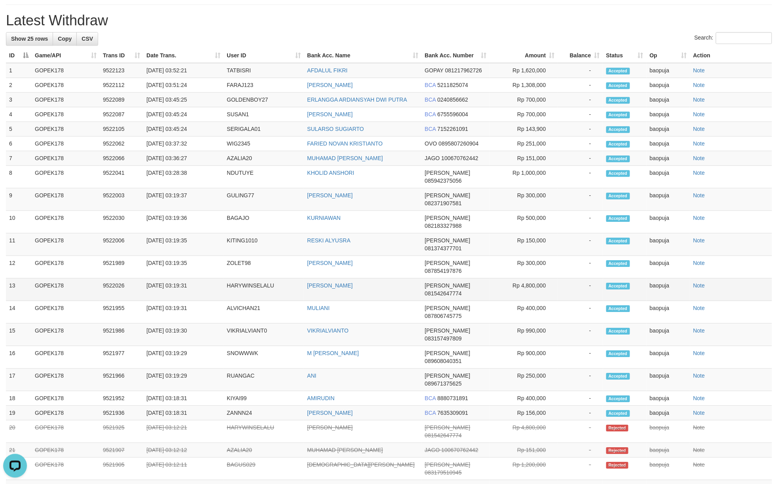
click at [388, 293] on td "WAHYU HARYADI" at bounding box center [363, 290] width 118 height 23
click at [388, 292] on td "WAHYU HARYADI" at bounding box center [363, 290] width 118 height 23
click at [250, 301] on td "HARYWINSELALU" at bounding box center [264, 290] width 80 height 23
click at [249, 301] on td "HARYWINSELALU" at bounding box center [264, 290] width 80 height 23
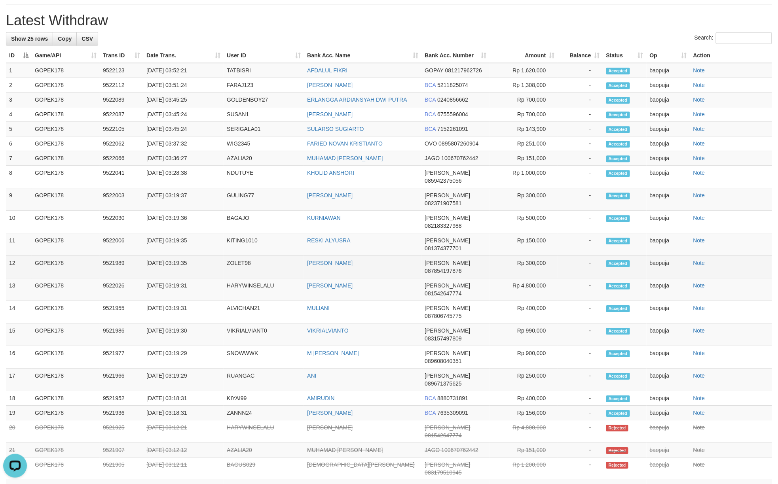
click at [403, 279] on td "MUHAMMAD RAFI MAULIDIN" at bounding box center [363, 267] width 118 height 23
click at [237, 279] on td "ZOLET98" at bounding box center [264, 267] width 80 height 23
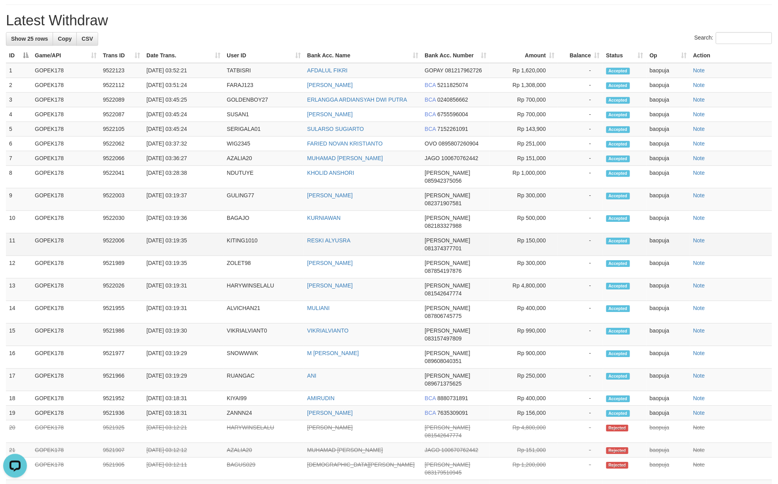
click at [389, 256] on td "RESKI ALYUSRA" at bounding box center [363, 245] width 118 height 23
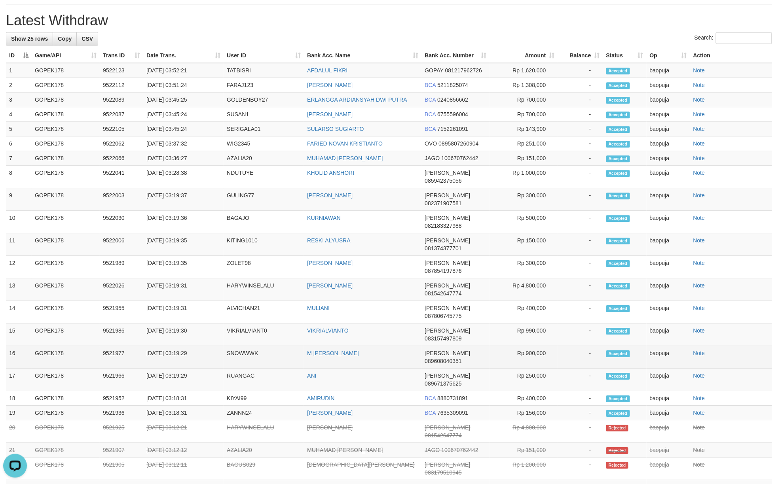
click at [494, 346] on td "Rp 900,000" at bounding box center [524, 357] width 68 height 23
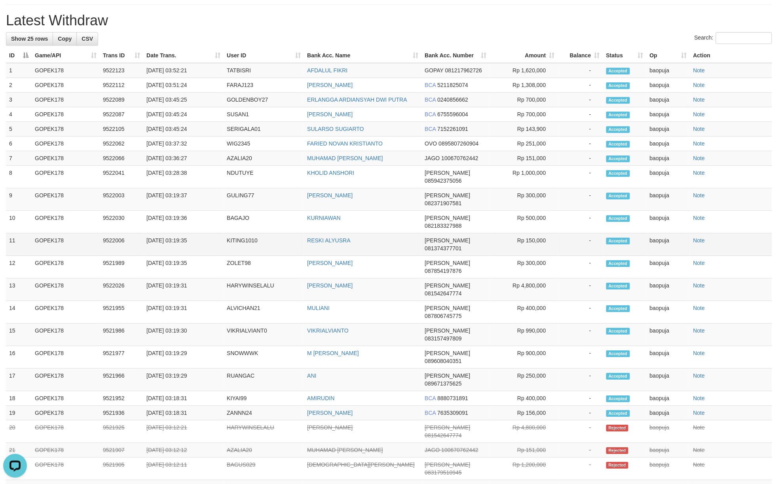
click at [252, 256] on td "KITING1010" at bounding box center [264, 245] width 80 height 23
click at [363, 256] on td "RESKI ALYUSRA" at bounding box center [363, 245] width 118 height 23
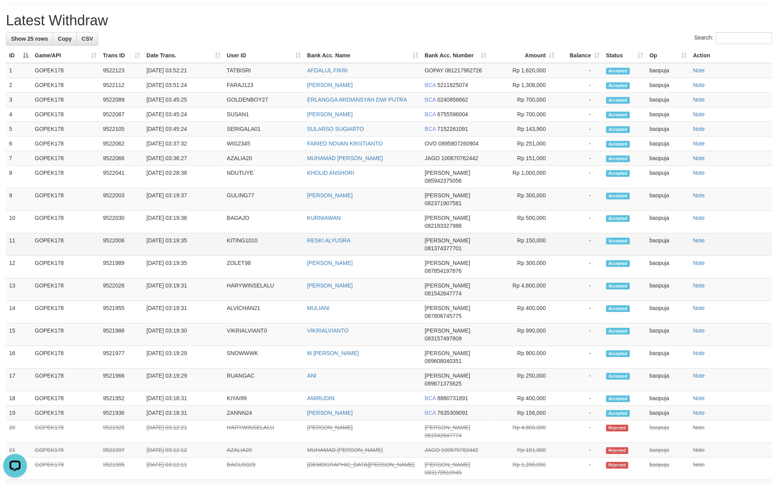
click at [247, 256] on td "KITING1010" at bounding box center [264, 245] width 80 height 23
click at [366, 234] on td "KURNIAWAN" at bounding box center [363, 222] width 118 height 23
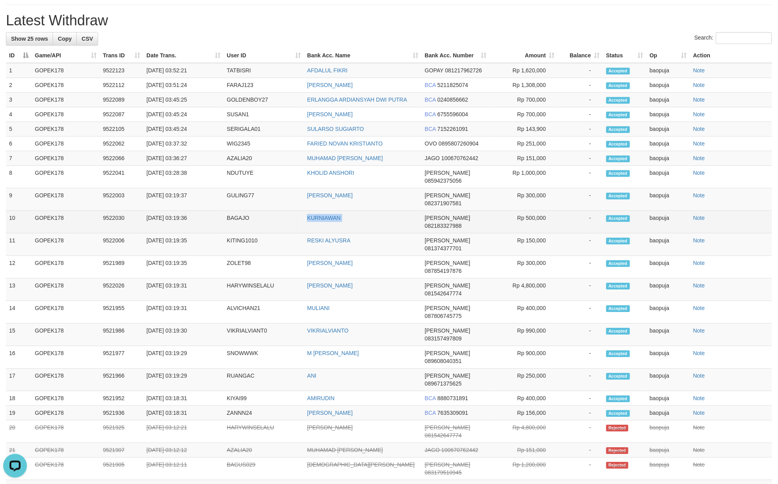
click at [366, 234] on td "KURNIAWAN" at bounding box center [363, 222] width 118 height 23
click at [242, 234] on td "BAGAJO" at bounding box center [264, 222] width 80 height 23
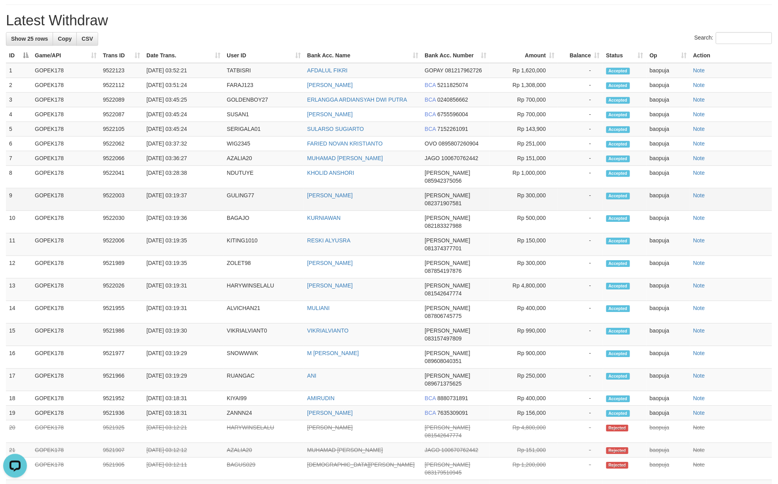
click at [400, 211] on td "WAWAN MUNAWAN" at bounding box center [363, 199] width 118 height 23
click at [237, 211] on td "GULING77" at bounding box center [264, 199] width 80 height 23
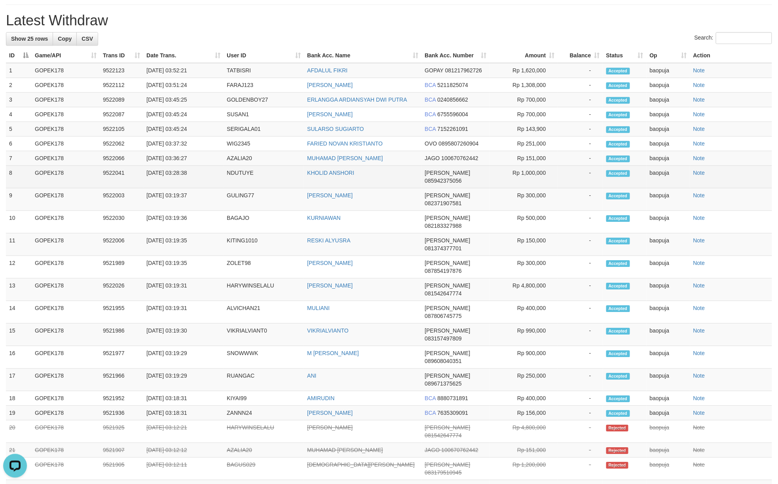
click at [391, 188] on td "KHOLID ANSHORI" at bounding box center [363, 177] width 118 height 23
click at [250, 188] on td "NDUTUYE" at bounding box center [264, 177] width 80 height 23
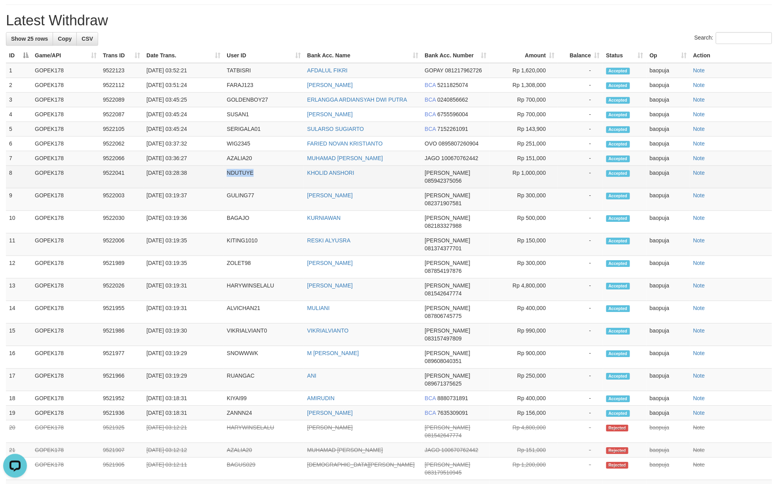
click at [250, 188] on td "NDUTUYE" at bounding box center [264, 177] width 80 height 23
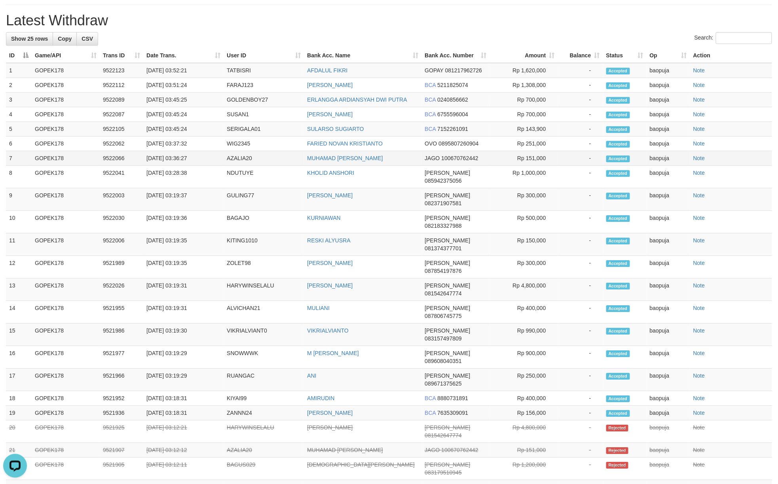
click at [423, 166] on td "JAGO 100670762442" at bounding box center [456, 158] width 68 height 15
click at [403, 166] on td "MUHAMAD RAFLI TOHIR" at bounding box center [363, 158] width 118 height 15
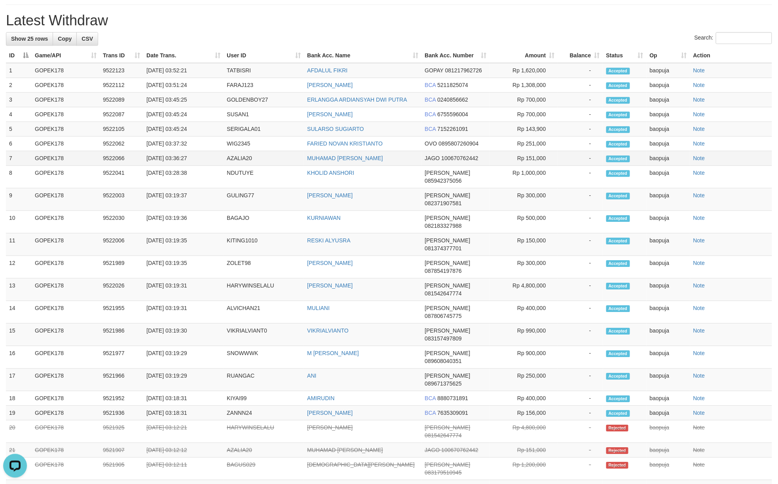
click at [241, 166] on td "AZALIA20" at bounding box center [264, 158] width 80 height 15
click at [402, 151] on td "FARIED NOVAN KRISTIANTO" at bounding box center [363, 144] width 118 height 15
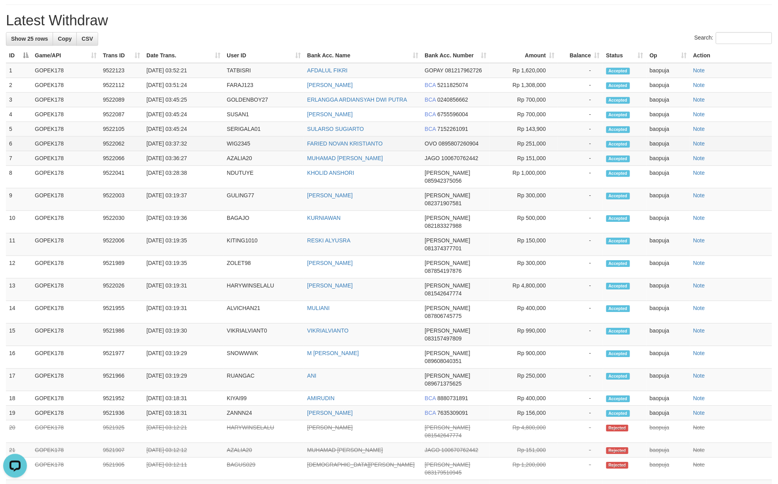
click at [226, 151] on td "WIG2345" at bounding box center [264, 144] width 80 height 15
click at [401, 137] on td "SULARSO SUGIARTO" at bounding box center [363, 129] width 118 height 15
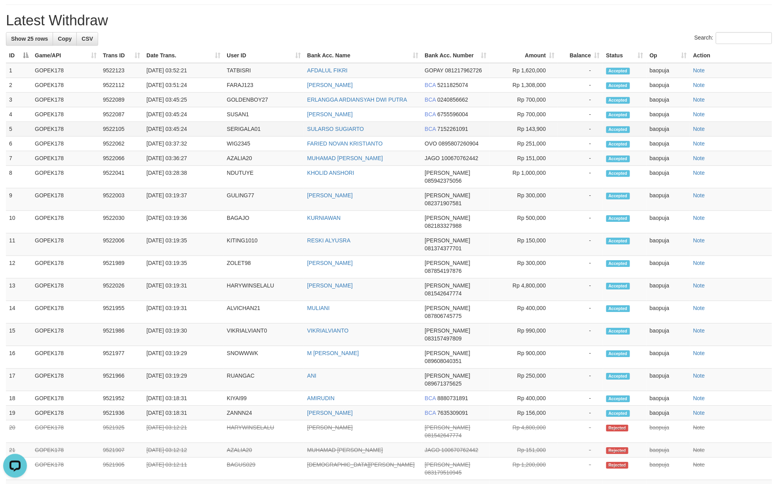
click at [260, 137] on td "SERIGALA01" at bounding box center [264, 129] width 80 height 15
click at [353, 122] on td "WAHID" at bounding box center [363, 114] width 118 height 15
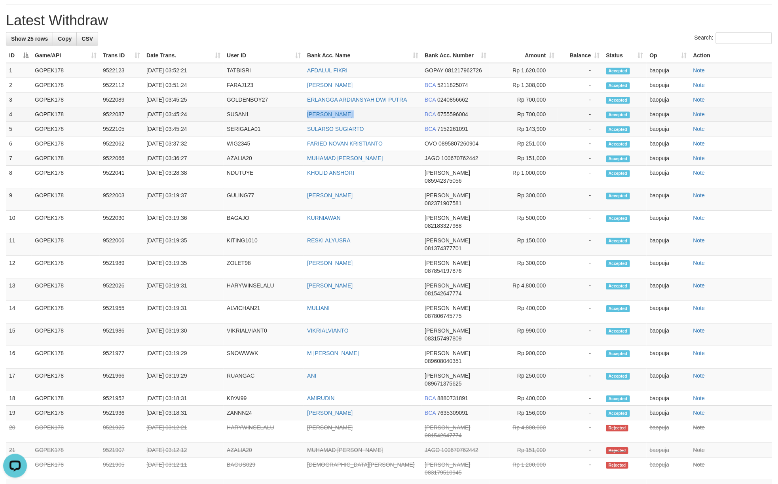
click at [353, 122] on td "WAHID" at bounding box center [363, 114] width 118 height 15
click at [226, 122] on td "SUSAN1" at bounding box center [264, 114] width 80 height 15
drag, startPoint x: 226, startPoint y: 167, endPoint x: 230, endPoint y: 169, distance: 4.1
click at [226, 122] on td "SUSAN1" at bounding box center [264, 114] width 80 height 15
click at [419, 107] on td "ERLANGGA ARDIANSYAH DWI PUTRA" at bounding box center [363, 100] width 118 height 15
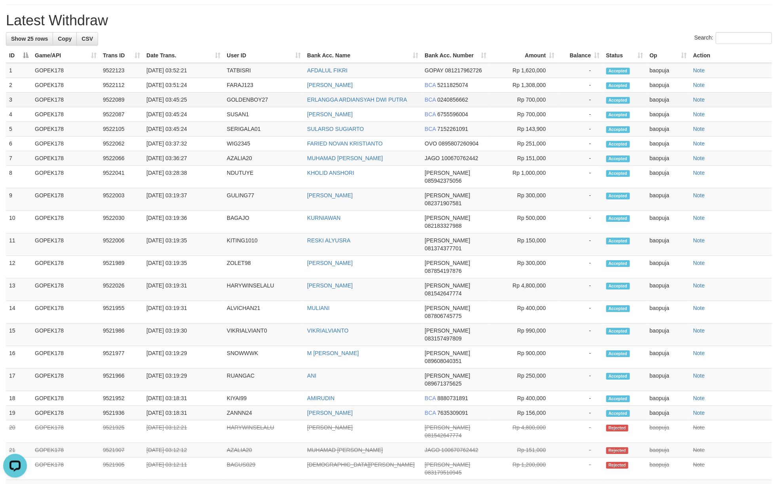
click at [419, 107] on td "ERLANGGA ARDIANSYAH DWI PUTRA" at bounding box center [363, 100] width 118 height 15
click at [256, 107] on td "GOLDENBOY27" at bounding box center [264, 100] width 80 height 15
click at [400, 93] on td "MUHAMMAD ALFI ROMADHON" at bounding box center [363, 85] width 118 height 15
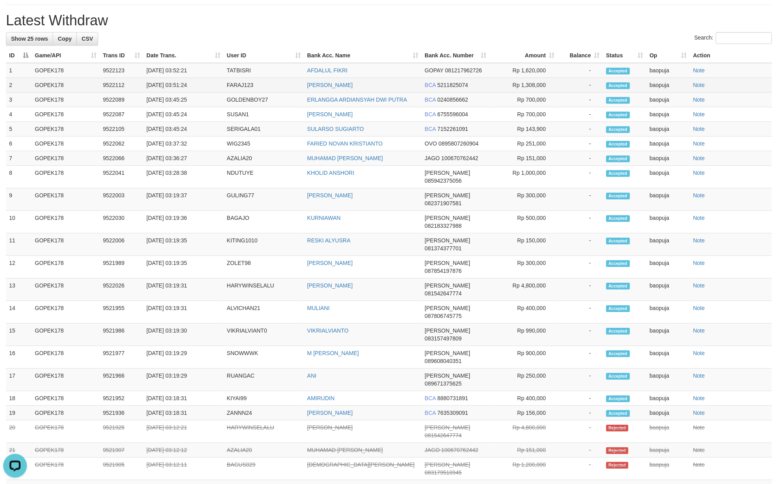
click at [400, 93] on td "MUHAMMAD ALFI ROMADHON" at bounding box center [363, 85] width 118 height 15
drag, startPoint x: 400, startPoint y: 135, endPoint x: 446, endPoint y: 144, distance: 47.6
click at [401, 93] on td "MUHAMMAD ALFI ROMADHON" at bounding box center [363, 85] width 118 height 15
click at [243, 93] on td "FARAJ123" at bounding box center [264, 85] width 80 height 15
click at [242, 93] on td "FARAJ123" at bounding box center [264, 85] width 80 height 15
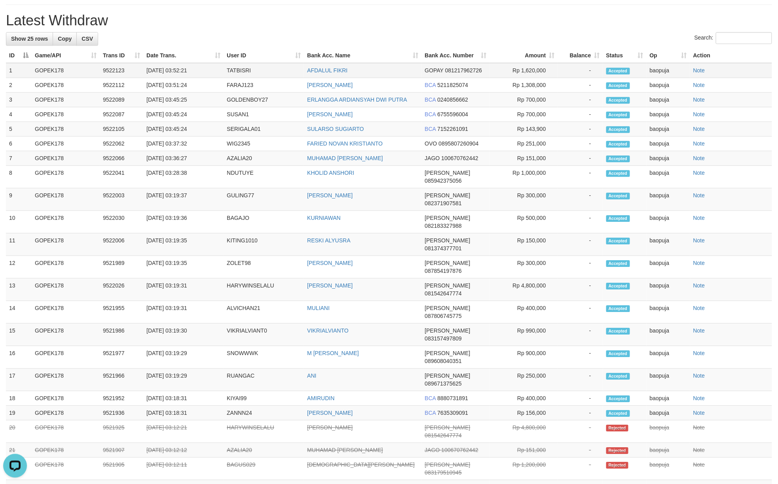
click at [372, 78] on td "AFDALUL FIKRI" at bounding box center [363, 70] width 118 height 15
click at [245, 78] on td "TATBISRI" at bounding box center [264, 70] width 80 height 15
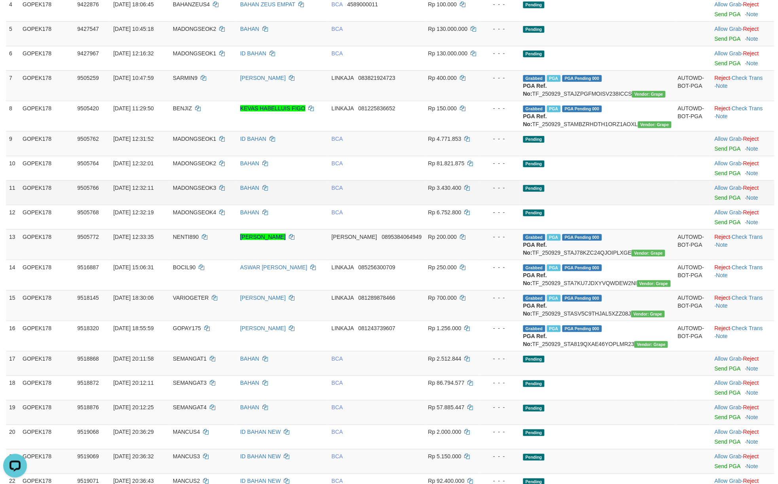
scroll to position [186, 0]
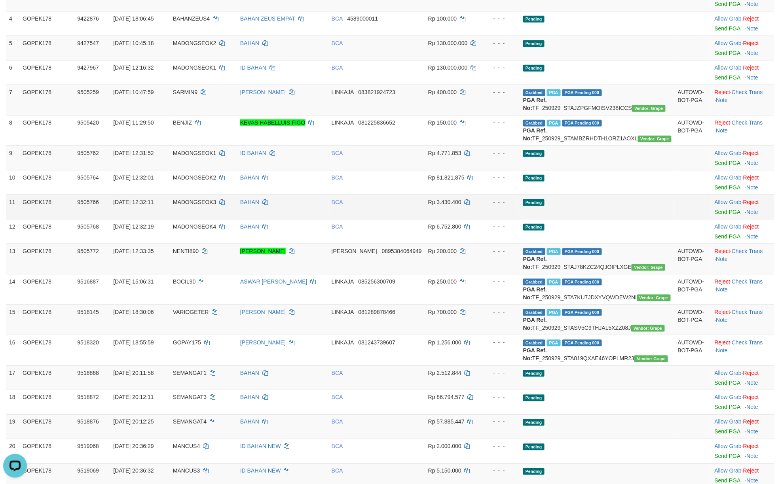
click at [579, 211] on td "Pending" at bounding box center [597, 207] width 155 height 25
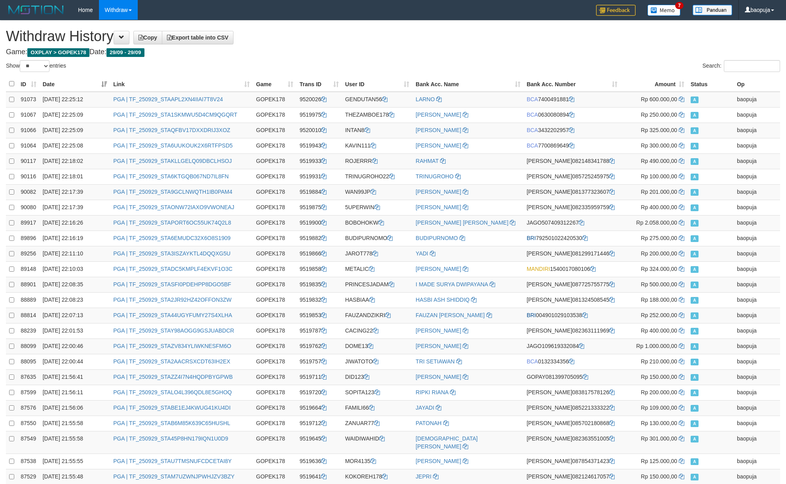
select select "**"
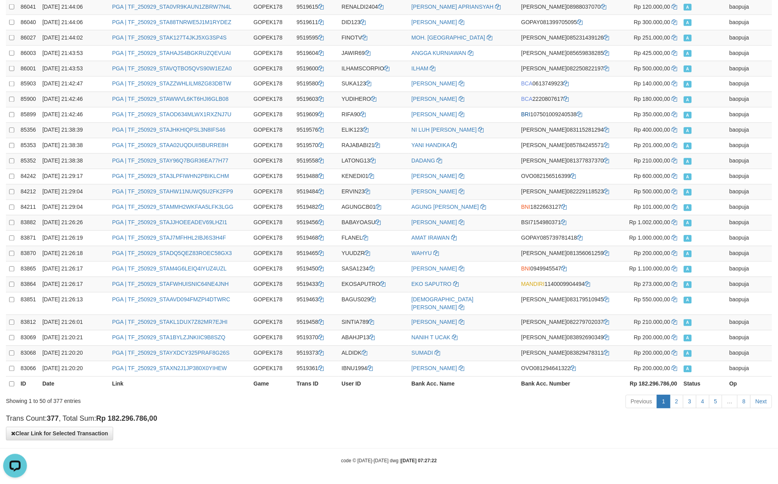
click at [553, 398] on div "Previous 1 2 3 4 5 … 8 Next" at bounding box center [551, 403] width 442 height 17
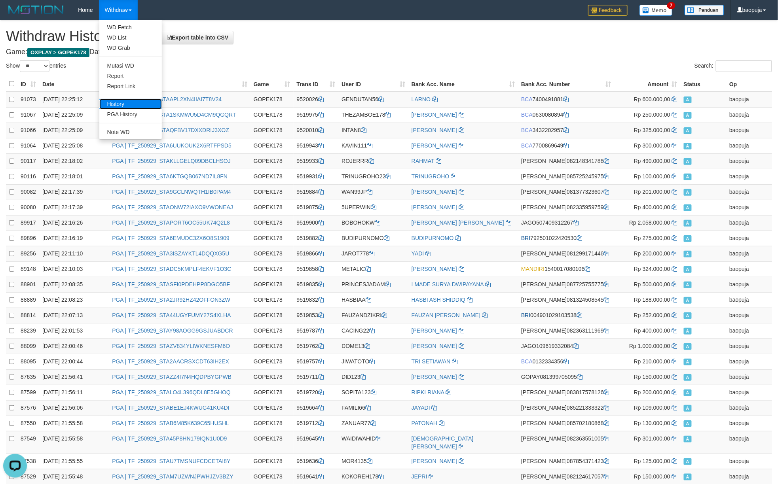
click at [114, 104] on link "History" at bounding box center [130, 104] width 63 height 10
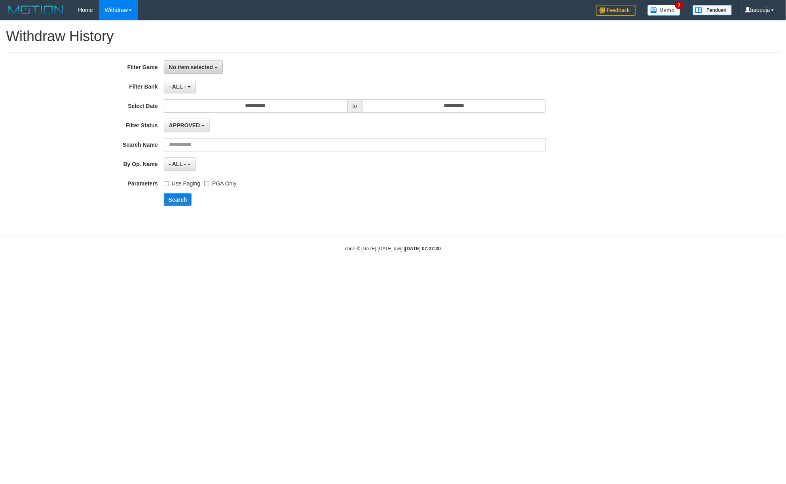
click at [195, 62] on button "No item selected" at bounding box center [193, 67] width 59 height 13
click at [192, 109] on label "[OXPLAY] GOPEK178" at bounding box center [214, 109] width 101 height 12
select select "***"
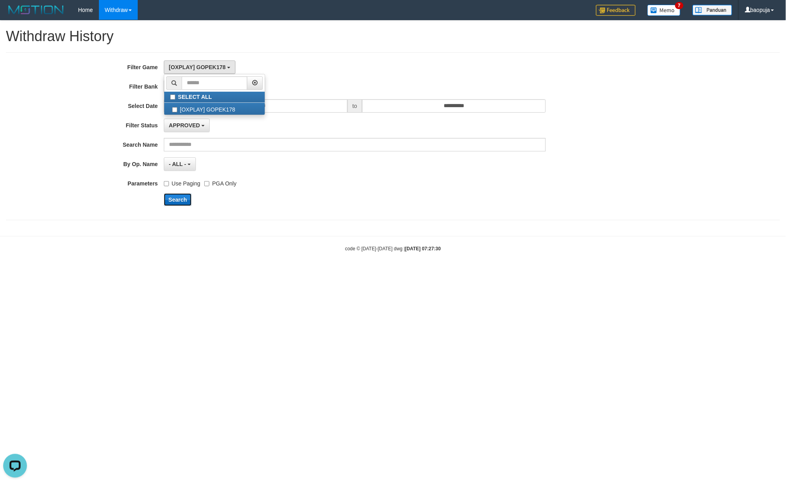
click at [177, 200] on button "Search" at bounding box center [178, 200] width 28 height 13
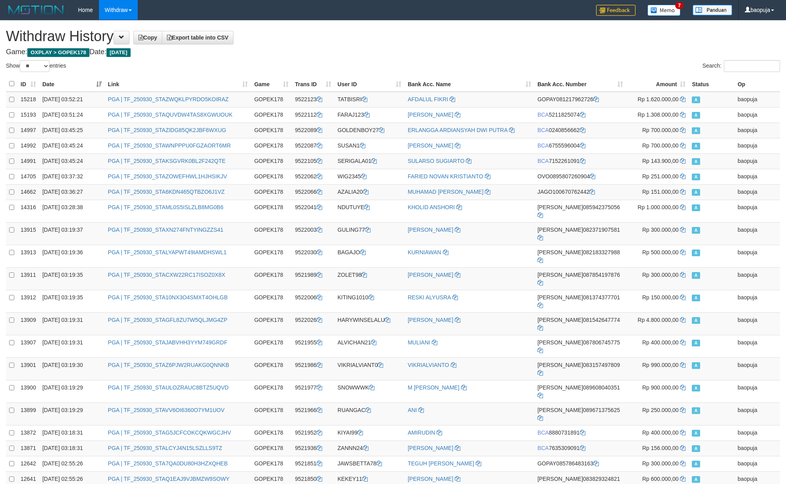
select select "**"
